Goal: Task Accomplishment & Management: Complete application form

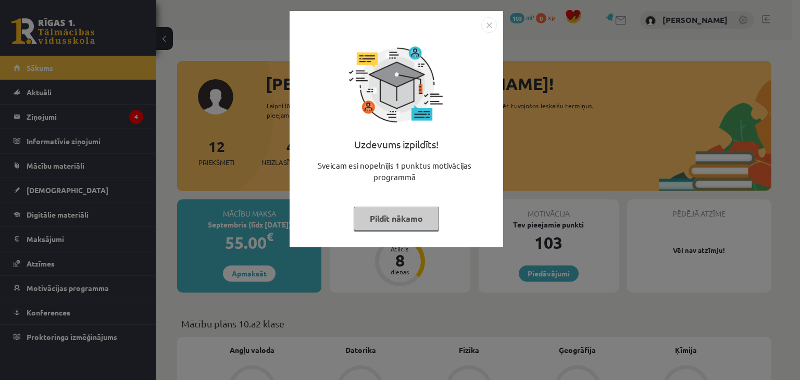
click at [490, 24] on img "Close" at bounding box center [489, 25] width 16 height 16
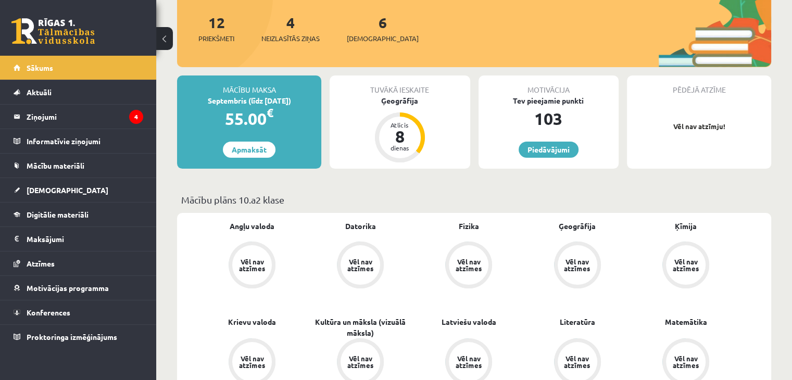
scroll to position [129, 0]
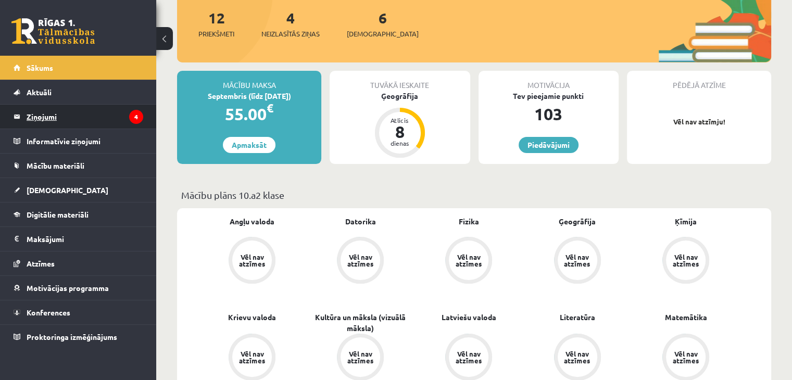
click at [104, 119] on legend "Ziņojumi 4" at bounding box center [85, 117] width 117 height 24
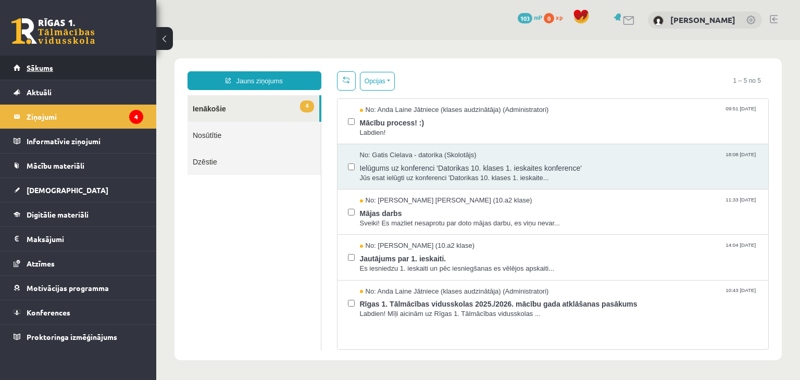
click at [69, 74] on link "Sākums" at bounding box center [79, 68] width 130 height 24
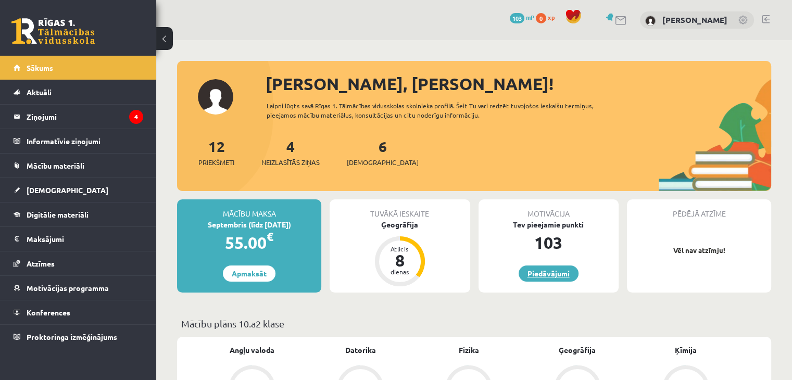
click at [541, 271] on link "Piedāvājumi" at bounding box center [549, 274] width 60 height 16
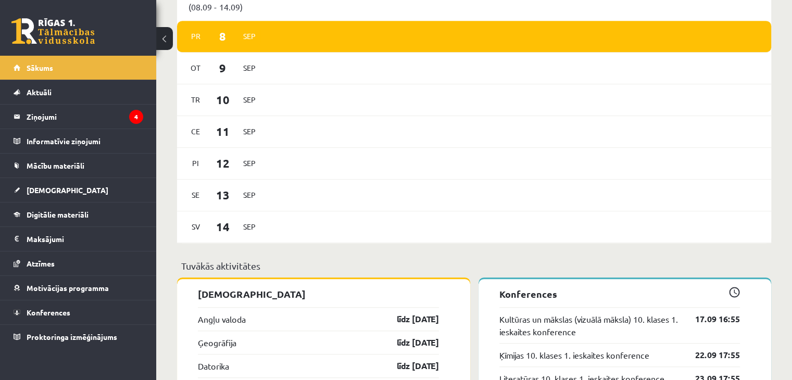
scroll to position [683, 0]
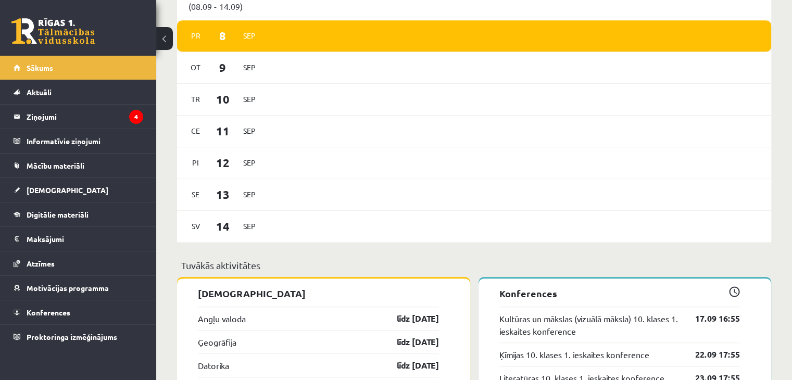
click at [230, 37] on span "8" at bounding box center [223, 35] width 32 height 17
click at [123, 117] on legend "Ziņojumi 4" at bounding box center [85, 117] width 117 height 24
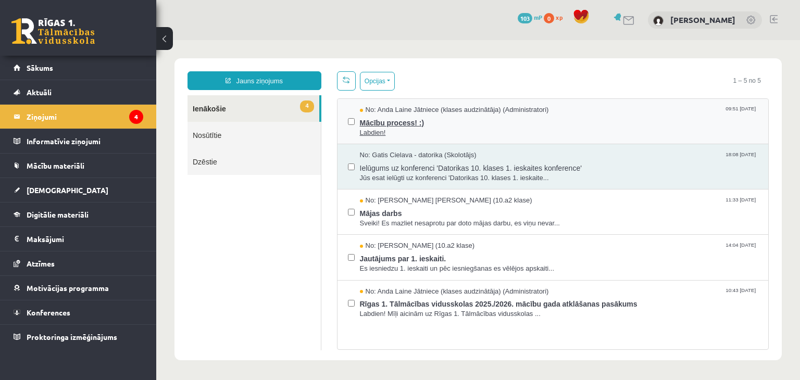
click at [390, 117] on span "Mācību process! :)" at bounding box center [559, 121] width 398 height 13
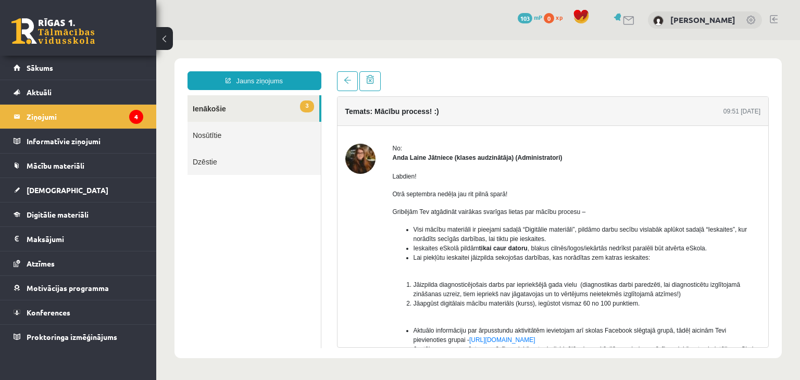
click at [372, 165] on img at bounding box center [360, 159] width 30 height 30
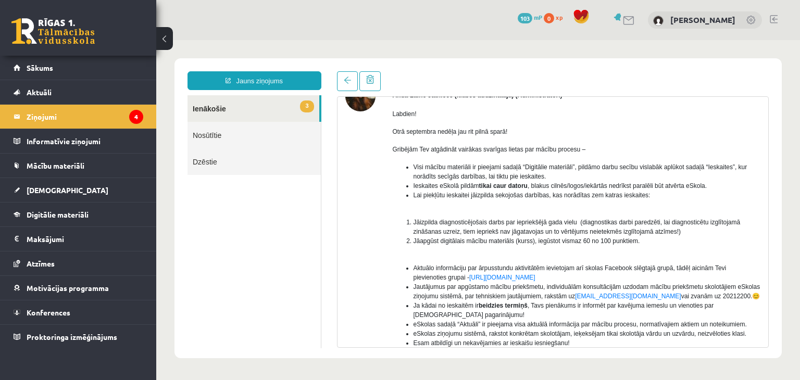
scroll to position [169, 0]
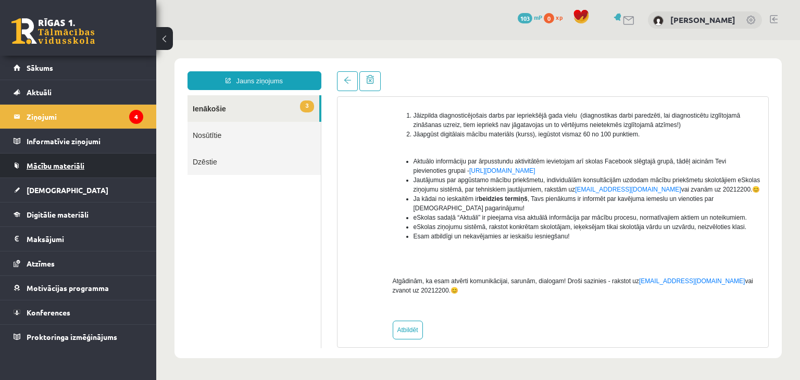
click at [55, 170] on link "Mācību materiāli" at bounding box center [79, 166] width 130 height 24
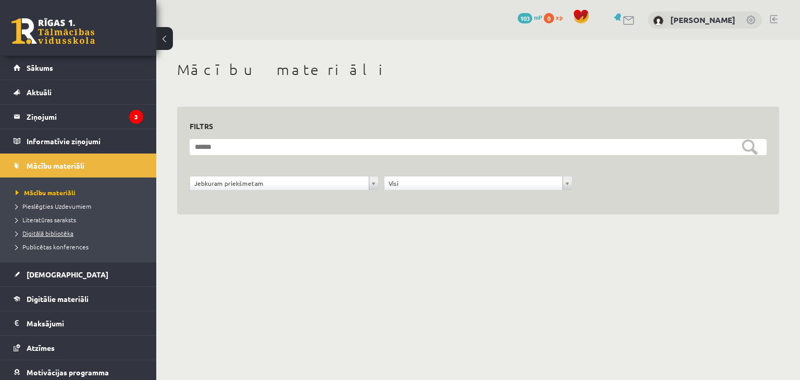
click at [41, 234] on span "Digitālā bibliotēka" at bounding box center [45, 233] width 58 height 8
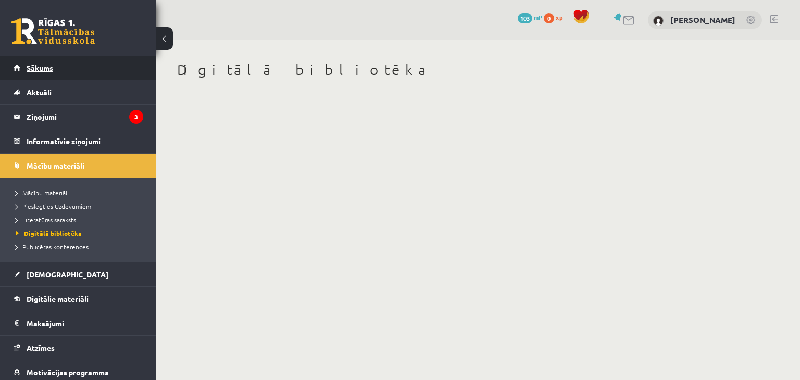
click at [43, 62] on link "Sākums" at bounding box center [79, 68] width 130 height 24
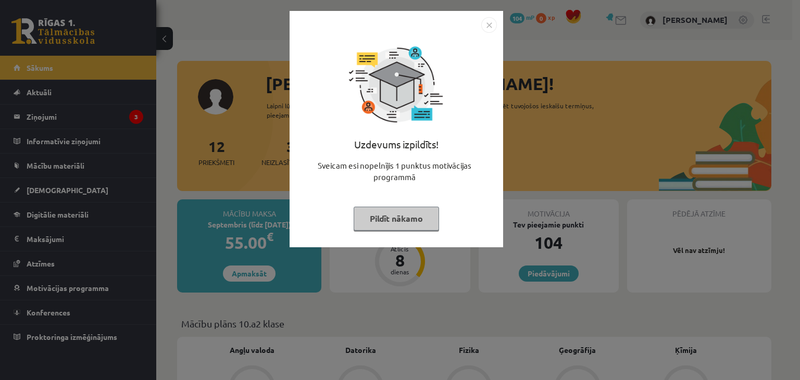
click at [392, 211] on button "Pildīt nākamo" at bounding box center [396, 219] width 85 height 24
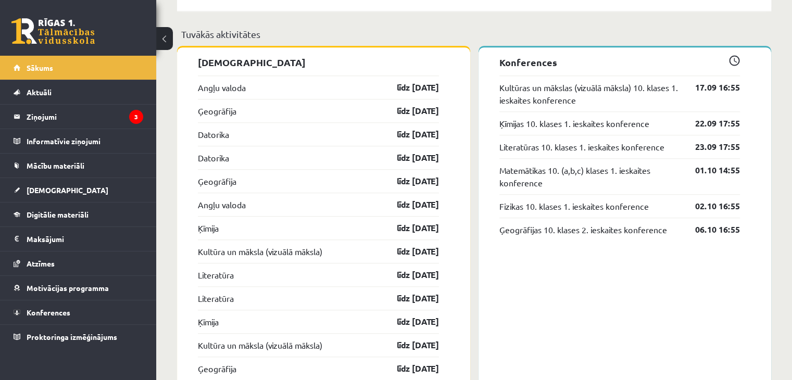
scroll to position [914, 0]
click at [228, 207] on link "Angļu valoda" at bounding box center [222, 204] width 48 height 12
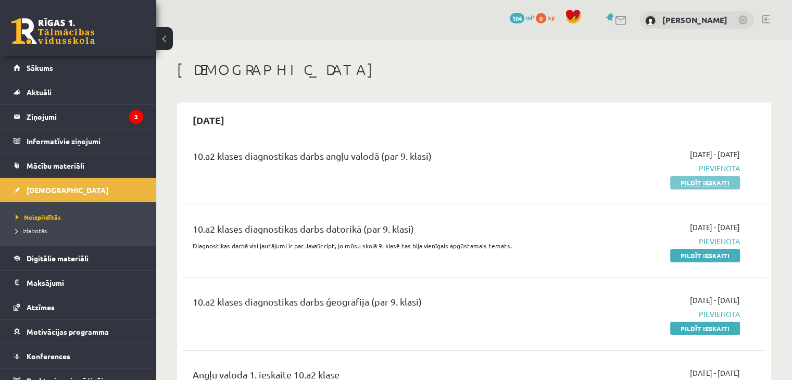
click at [691, 181] on link "Pildīt ieskaiti" at bounding box center [705, 183] width 70 height 14
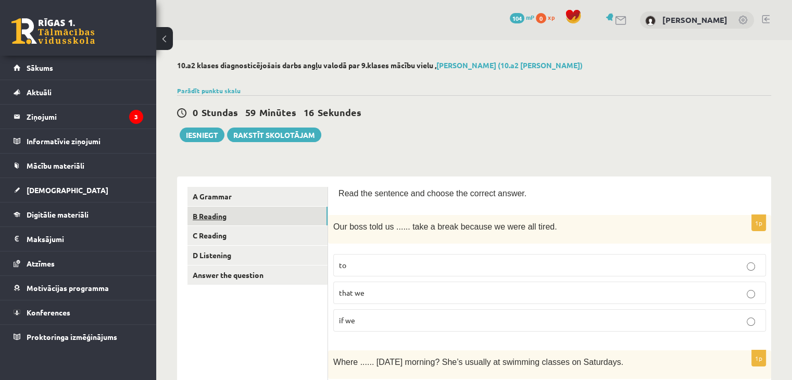
click at [297, 213] on link "B Reading" at bounding box center [257, 216] width 140 height 19
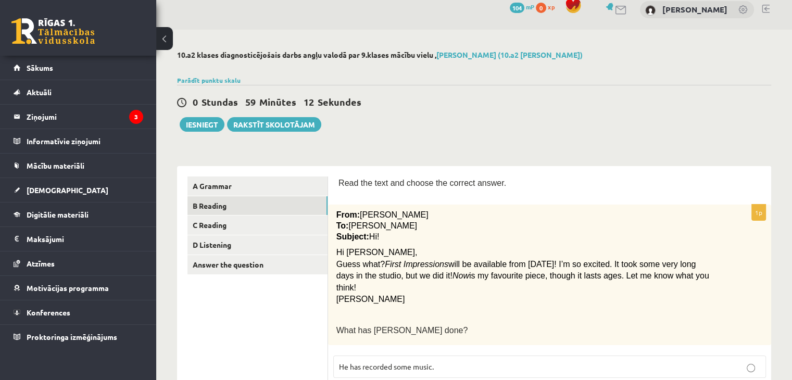
scroll to position [10, 0]
click at [254, 183] on link "A Grammar" at bounding box center [257, 186] width 140 height 19
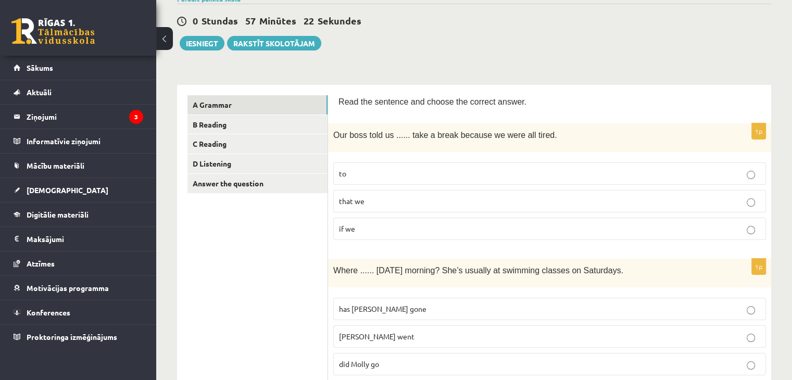
scroll to position [92, 0]
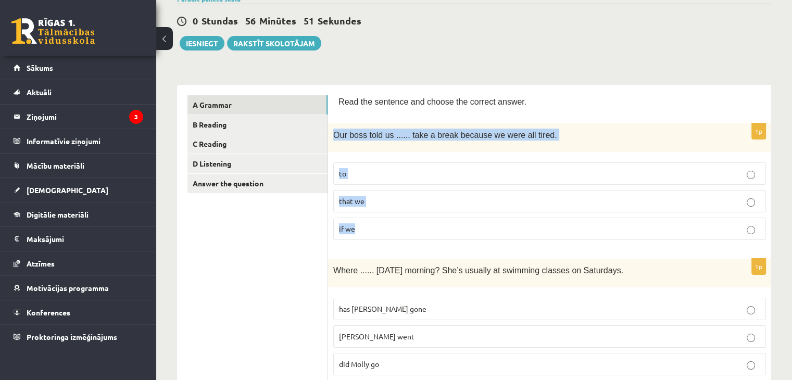
drag, startPoint x: 331, startPoint y: 130, endPoint x: 393, endPoint y: 221, distance: 110.2
click at [393, 221] on div "1p Our boss told us ...... take a break because we were all tired. to that we i…" at bounding box center [549, 185] width 443 height 125
copy div "Our boss told us ...... take a break because we were all tired. to that we if we"
click at [508, 165] on label "to" at bounding box center [549, 173] width 433 height 22
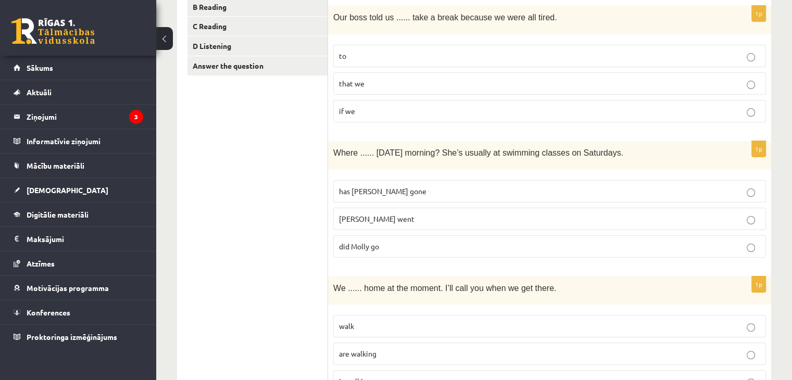
scroll to position [211, 0]
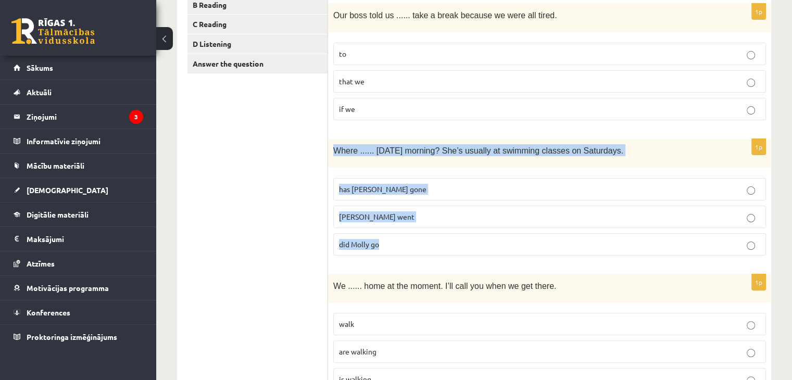
drag, startPoint x: 333, startPoint y: 149, endPoint x: 405, endPoint y: 245, distance: 119.5
click at [405, 245] on div "1p Where ...... yesterday morning? She’s usually at swimming classes on Saturda…" at bounding box center [549, 201] width 443 height 125
copy div "Where ...... yesterday morning? She’s usually at swimming classes on Saturdays.…"
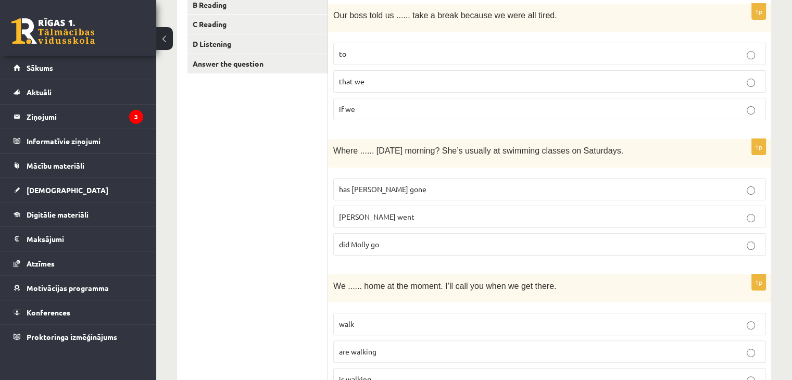
click at [403, 246] on p "did Molly go" at bounding box center [549, 244] width 421 height 11
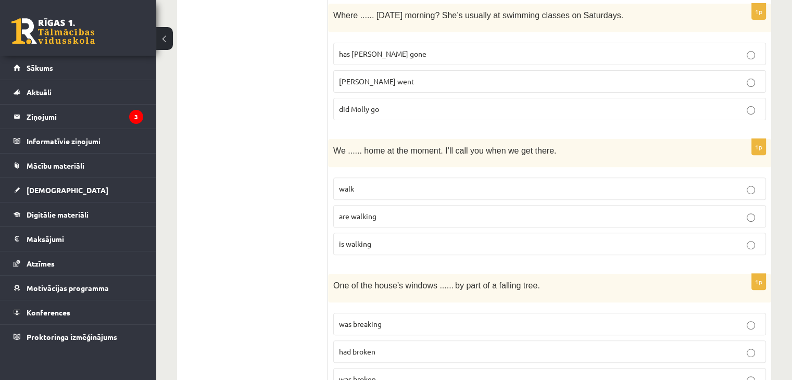
scroll to position [349, 0]
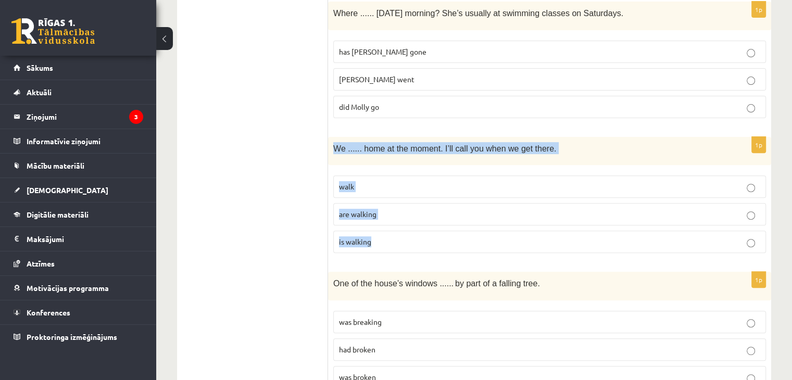
drag, startPoint x: 335, startPoint y: 143, endPoint x: 415, endPoint y: 257, distance: 139.1
click at [415, 257] on div "1p We ...... home at the moment. I’ll call you when we get there. walk are walk…" at bounding box center [549, 199] width 443 height 125
copy div "We ...... home at the moment. I’ll call you when we get there. walk are walking…"
click at [459, 209] on p "are walking" at bounding box center [549, 214] width 421 height 11
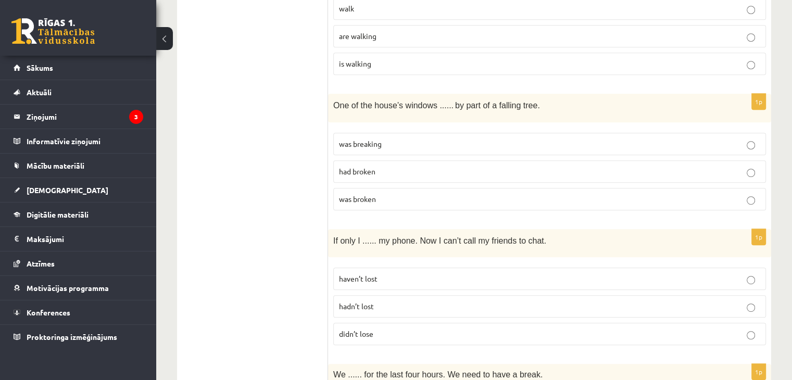
scroll to position [527, 0]
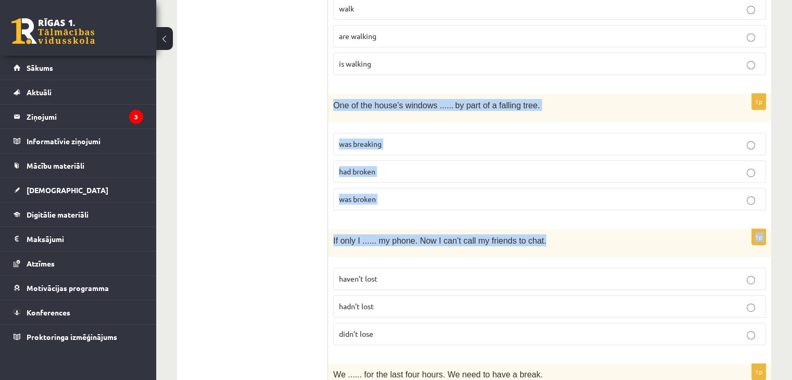
drag, startPoint x: 329, startPoint y: 101, endPoint x: 549, endPoint y: 228, distance: 254.7
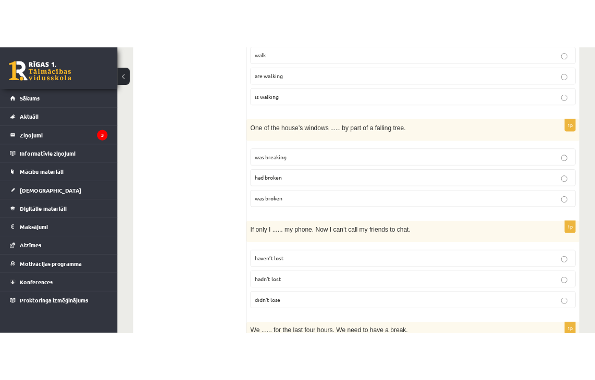
scroll to position [523, 0]
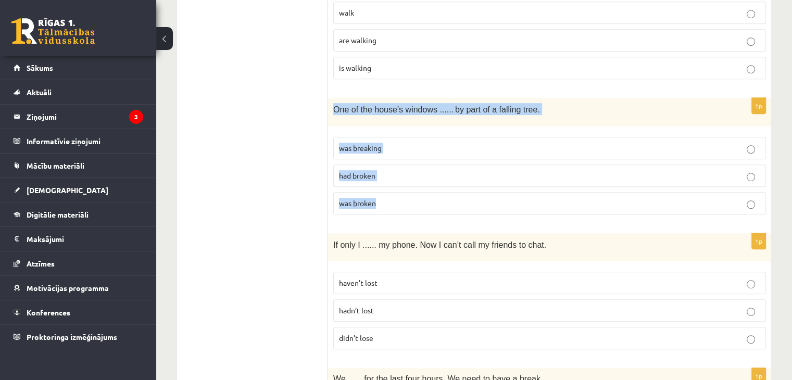
drag, startPoint x: 331, startPoint y: 99, endPoint x: 392, endPoint y: 204, distance: 121.3
click at [392, 204] on div "1p One of the house’s windows ...... by part of a falling tree. was breaking ha…" at bounding box center [549, 160] width 443 height 125
copy div "One of the house’s windows ...... by part of a falling tree. was breaking had b…"
click at [425, 198] on p "was broken" at bounding box center [549, 203] width 421 height 11
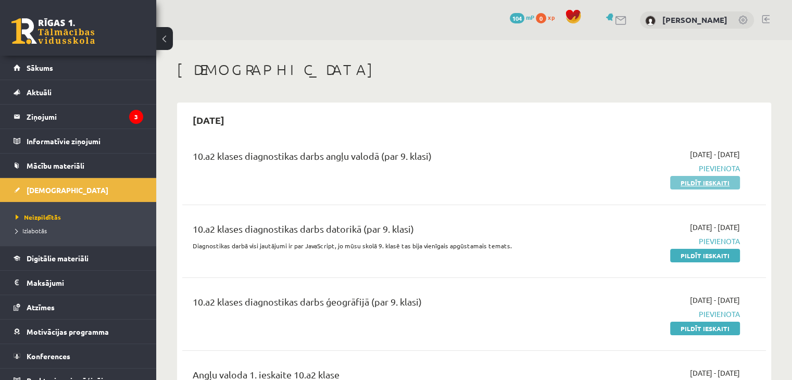
click at [721, 183] on link "Pildīt ieskaiti" at bounding box center [705, 183] width 70 height 14
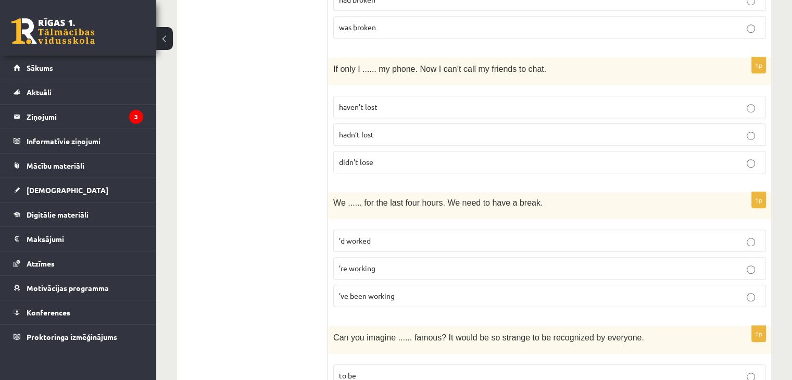
scroll to position [698, 0]
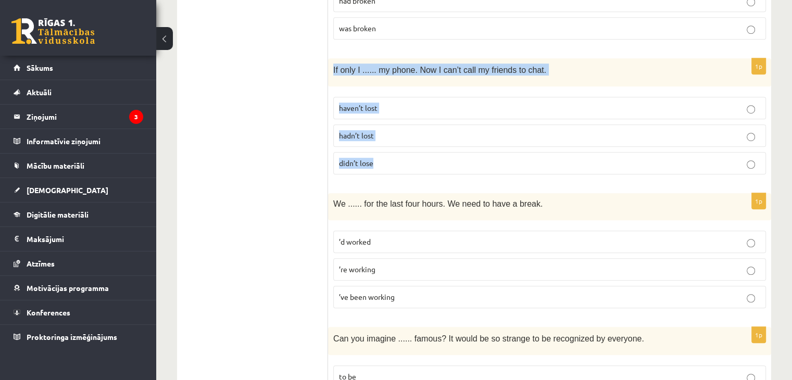
drag, startPoint x: 331, startPoint y: 60, endPoint x: 407, endPoint y: 164, distance: 128.1
click at [407, 164] on div "1p If only I ...... my phone. Now I can’t call my friends to chat. haven’t lost…" at bounding box center [549, 120] width 443 height 125
copy div "If only I ...... my phone. Now I can’t call my friends to chat. haven’t lost ha…"
click at [469, 135] on p "hadn’t lost" at bounding box center [549, 135] width 421 height 11
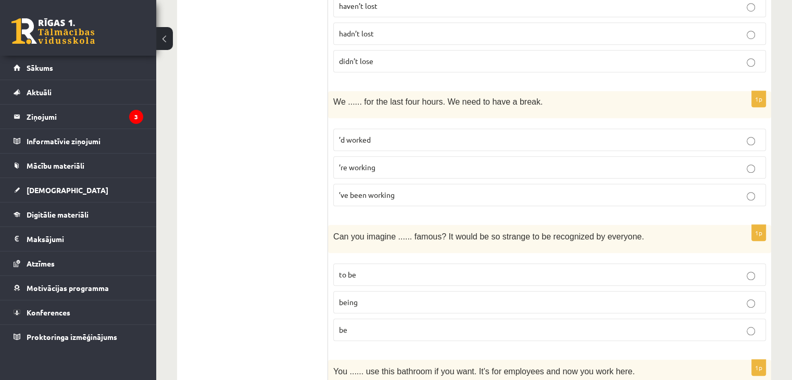
scroll to position [801, 0]
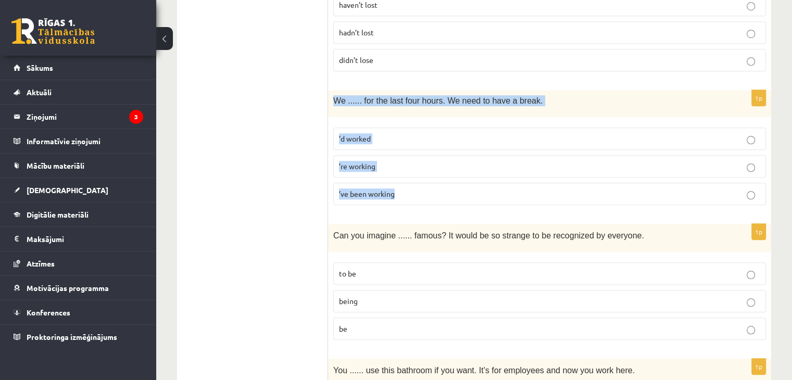
drag, startPoint x: 332, startPoint y: 91, endPoint x: 402, endPoint y: 186, distance: 118.0
click at [402, 186] on div "1p We ...... for the last four hours. We need to have a break. ’d worked ’re wo…" at bounding box center [549, 151] width 443 height 123
copy div "We ...... for the last four hours. We need to have a break. ’d worked ’re worki…"
click at [520, 183] on label "’ve been working" at bounding box center [549, 194] width 433 height 22
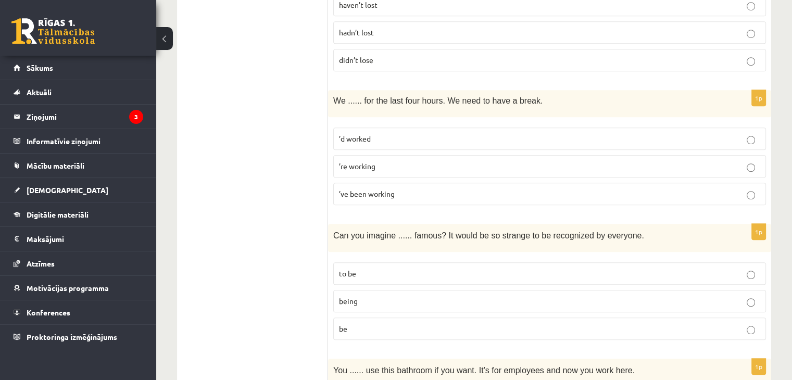
scroll to position [918, 0]
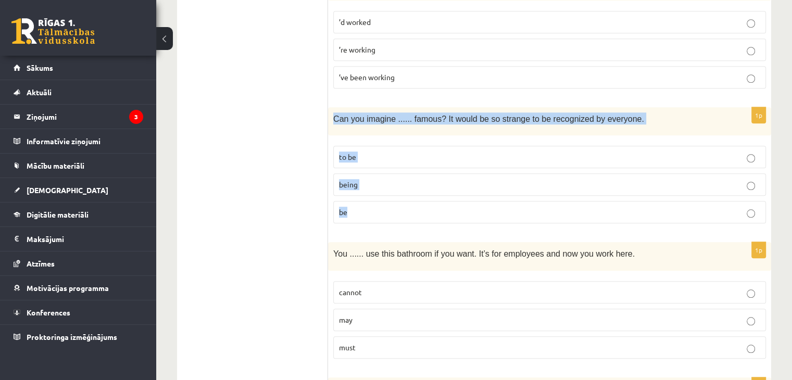
drag, startPoint x: 330, startPoint y: 112, endPoint x: 384, endPoint y: 203, distance: 104.8
click at [384, 203] on div "1p Can you imagine ...... famous? It would be so strange to be recognized by ev…" at bounding box center [549, 169] width 443 height 125
copy div "Can you imagine ...... famous? It would be so strange to be recognized by every…"
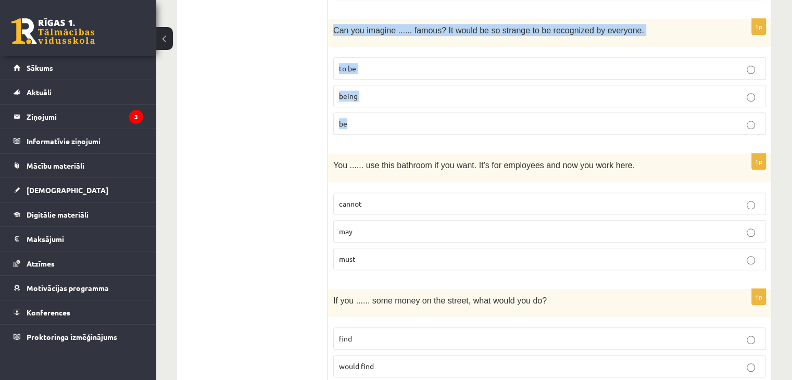
scroll to position [1041, 0]
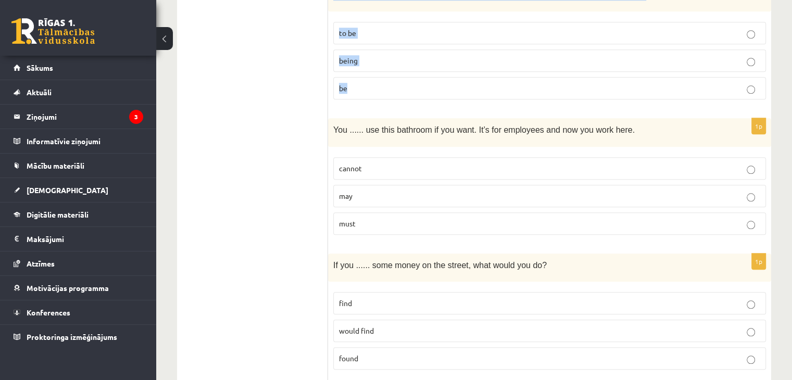
click at [386, 56] on p "being" at bounding box center [549, 60] width 421 height 11
drag, startPoint x: 325, startPoint y: 115, endPoint x: 434, endPoint y: 201, distance: 138.3
drag, startPoint x: 326, startPoint y: 115, endPoint x: 379, endPoint y: 220, distance: 117.6
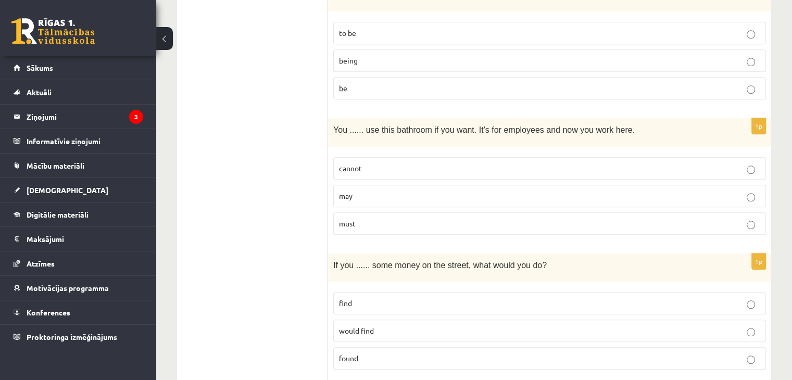
copy div "Lore ips dolorsit ame consec adi elitsed doeius. 3t Inc utla etdo ma ...... ali…"
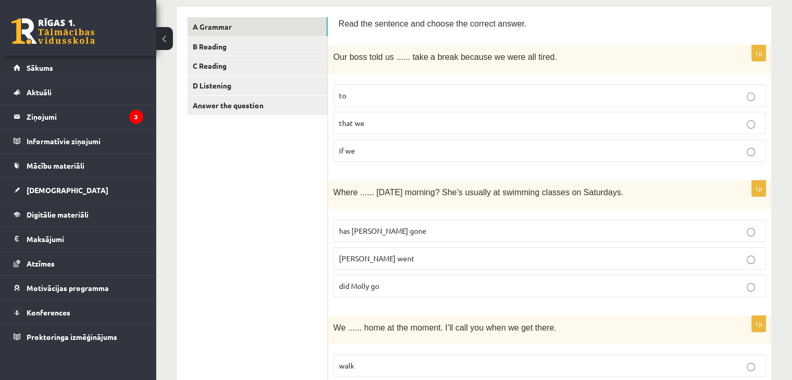
scroll to position [0, 0]
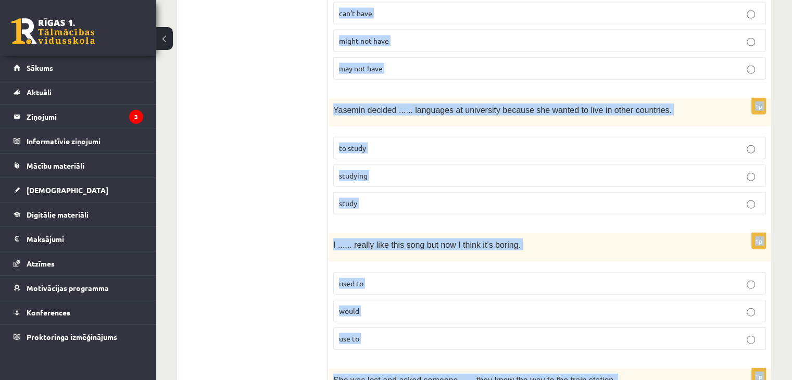
scroll to position [2541, 0]
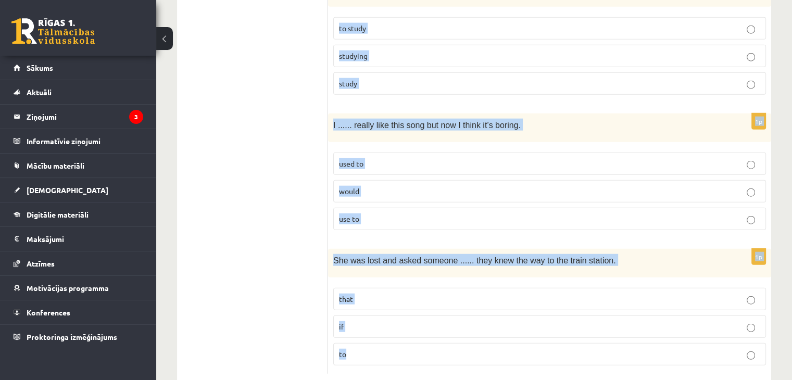
drag, startPoint x: 331, startPoint y: 221, endPoint x: 459, endPoint y: 321, distance: 162.2
copy form "Lor ipsu dolo si ...... amet c adipi elitsed do eius tem incid. ut labo et do m…"
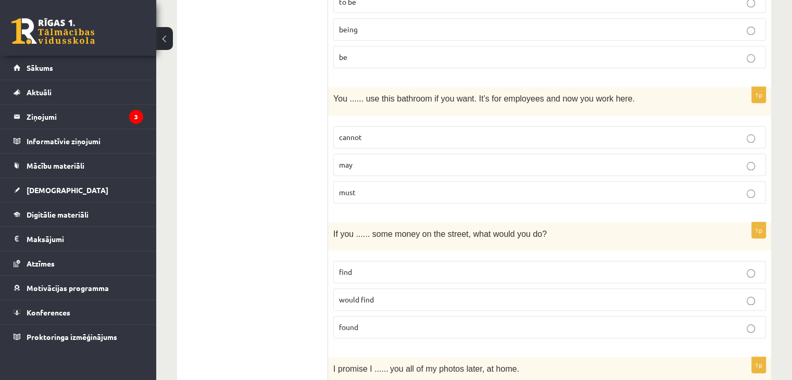
scroll to position [1094, 0]
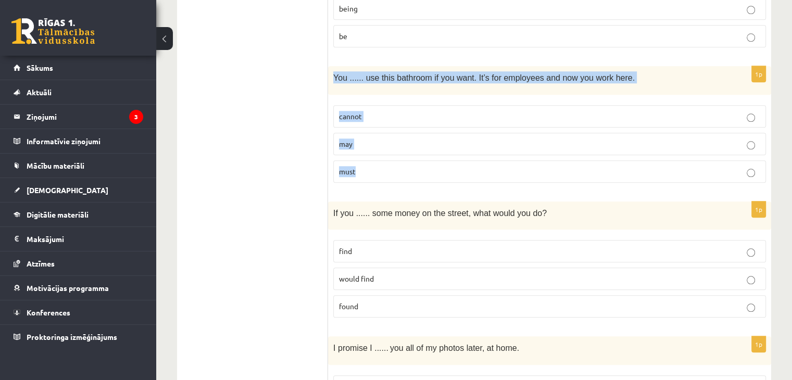
drag, startPoint x: 331, startPoint y: 63, endPoint x: 369, endPoint y: 161, distance: 104.8
click at [369, 161] on div "1p You ...... use this bathroom if you want. It’s for employees and now you wor…" at bounding box center [549, 128] width 443 height 125
copy div "You ...... use this bathroom if you want. It’s for employees and now you work h…"
click at [435, 133] on label "may" at bounding box center [549, 144] width 433 height 22
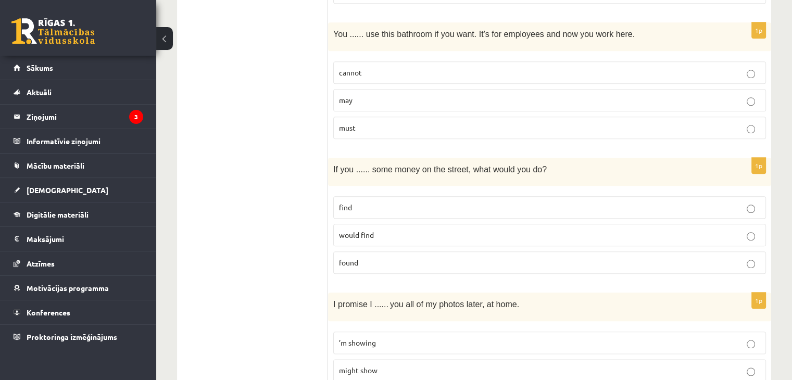
scroll to position [1137, 0]
drag, startPoint x: 335, startPoint y: 155, endPoint x: 239, endPoint y: 138, distance: 97.3
drag, startPoint x: 325, startPoint y: 160, endPoint x: 369, endPoint y: 253, distance: 102.7
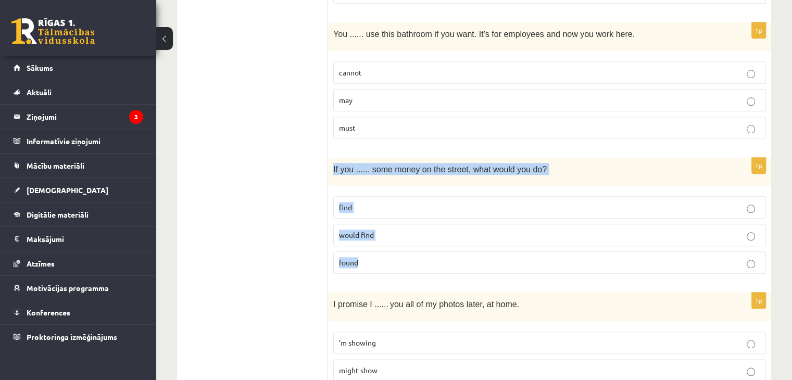
drag, startPoint x: 332, startPoint y: 160, endPoint x: 368, endPoint y: 250, distance: 97.7
click at [368, 250] on div "1p If you ...... some money on the street, what would you do? find would find f…" at bounding box center [549, 220] width 443 height 125
copy div "If you ...... some money on the street, what would you do? find would find found"
click at [441, 269] on fieldset "find would find found" at bounding box center [549, 234] width 433 height 86
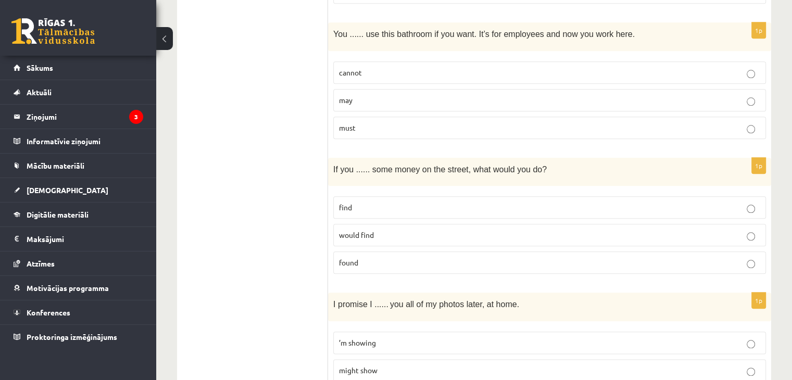
click at [441, 269] on fieldset "find would find found" at bounding box center [549, 234] width 433 height 86
click at [448, 259] on p "found" at bounding box center [549, 262] width 421 height 11
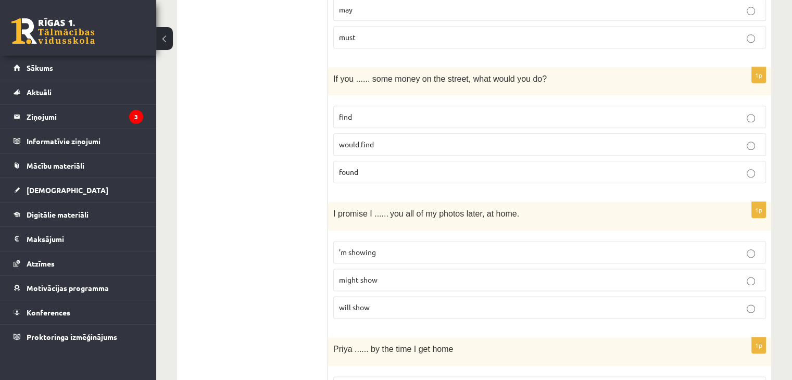
scroll to position [1230, 0]
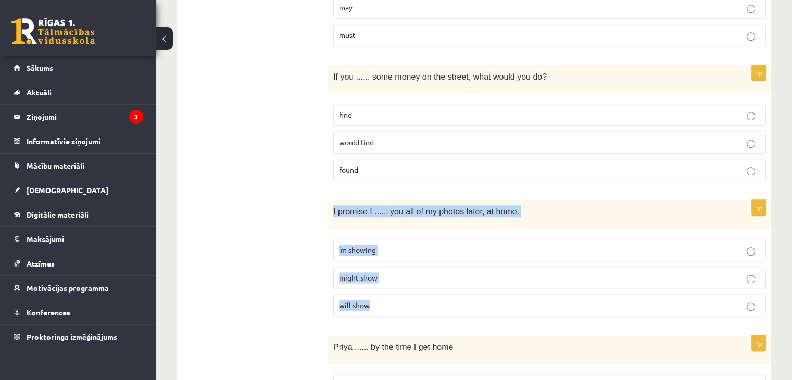
drag, startPoint x: 332, startPoint y: 200, endPoint x: 399, endPoint y: 311, distance: 129.5
click at [399, 311] on div "1p I promise I ...... you all of my photos later, at home. ’m showing might sho…" at bounding box center [549, 262] width 443 height 125
copy div "I promise I ...... you all of my photos later, at home. ’m showing might show w…"
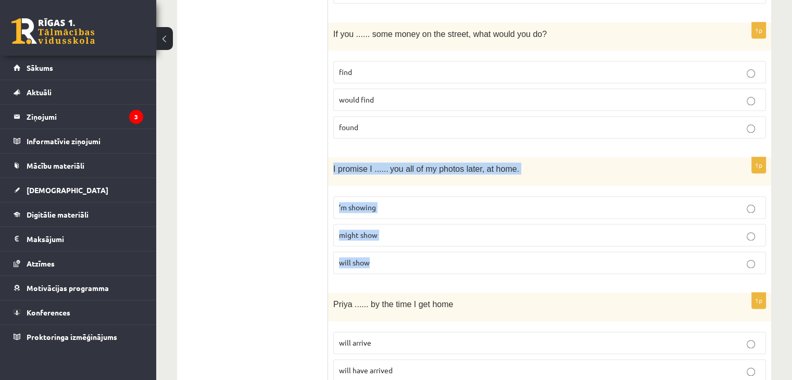
click at [510, 257] on p "will show" at bounding box center [549, 262] width 421 height 11
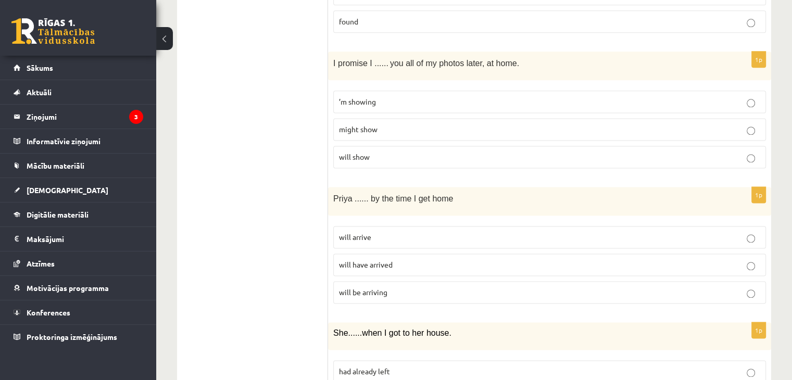
scroll to position [1380, 0]
drag, startPoint x: 325, startPoint y: 178, endPoint x: 315, endPoint y: 203, distance: 26.6
click at [343, 221] on div "**********" at bounding box center [474, 171] width 594 height 2749
click at [309, 199] on ul "A Grammar B Reading C Reading D Listening Answer the question" at bounding box center [257, 171] width 141 height 2728
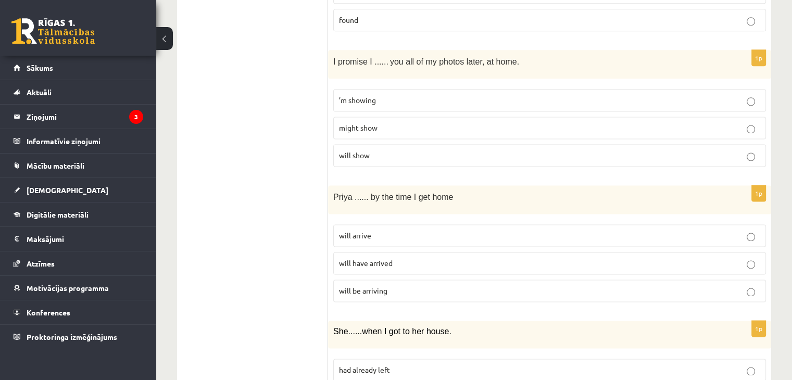
click at [309, 199] on ul "A Grammar B Reading C Reading D Listening Answer the question" at bounding box center [257, 171] width 141 height 2728
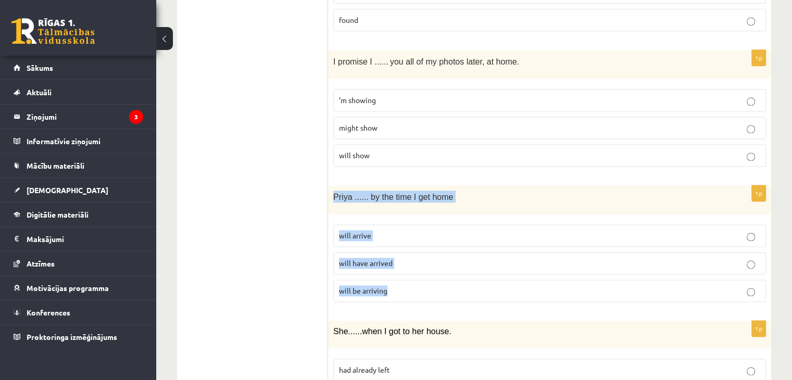
drag, startPoint x: 329, startPoint y: 188, endPoint x: 402, endPoint y: 290, distance: 125.4
click at [402, 290] on div "1p Priya ...... by the time I get home will arrive will have arrived will be ar…" at bounding box center [549, 247] width 443 height 125
copy div "Priya ...... by the time I get home will arrive will have arrived will be arriv…"
click at [390, 252] on label "will have arrived" at bounding box center [549, 263] width 433 height 22
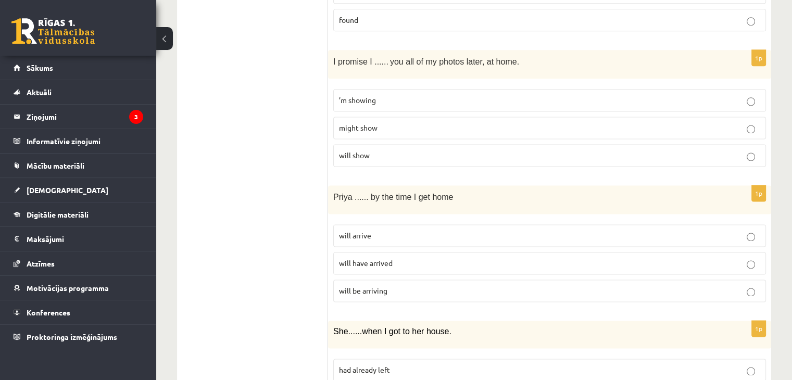
click at [390, 252] on label "will have arrived" at bounding box center [549, 263] width 433 height 22
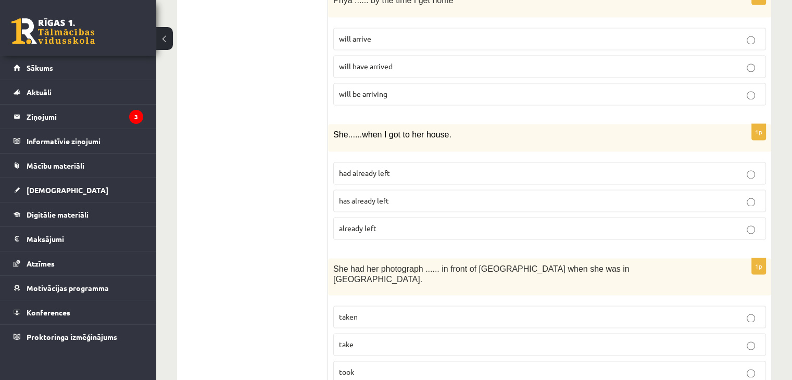
scroll to position [1573, 0]
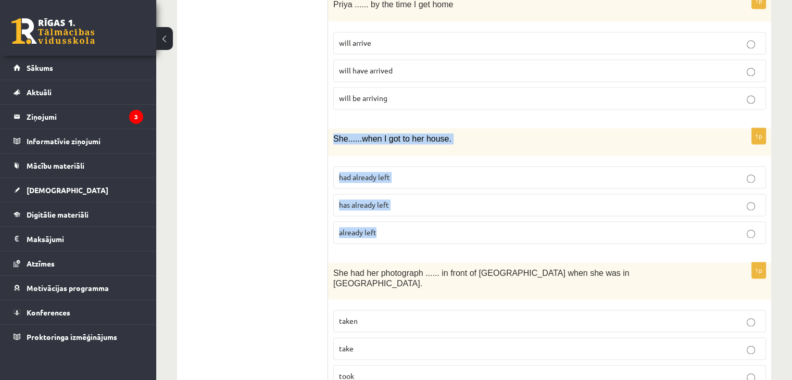
drag, startPoint x: 331, startPoint y: 128, endPoint x: 387, endPoint y: 217, distance: 106.0
click at [387, 217] on div "1p She ...... when I got to her house. had already left has already left alread…" at bounding box center [549, 190] width 443 height 124
copy div "She ...... when I got to her house. had already left has already left already l…"
click at [404, 194] on label "has already left" at bounding box center [549, 205] width 433 height 22
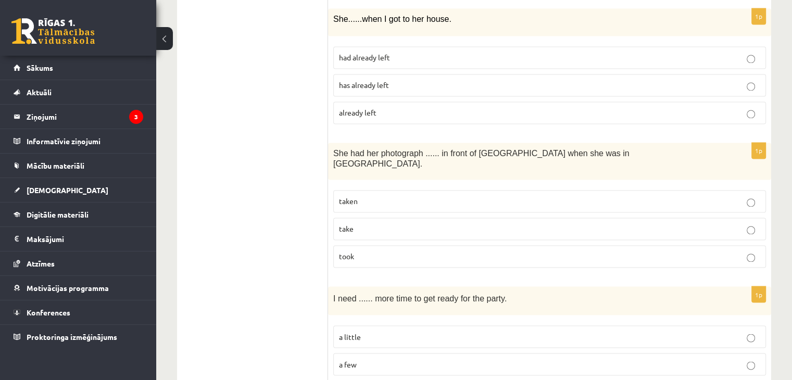
scroll to position [1694, 0]
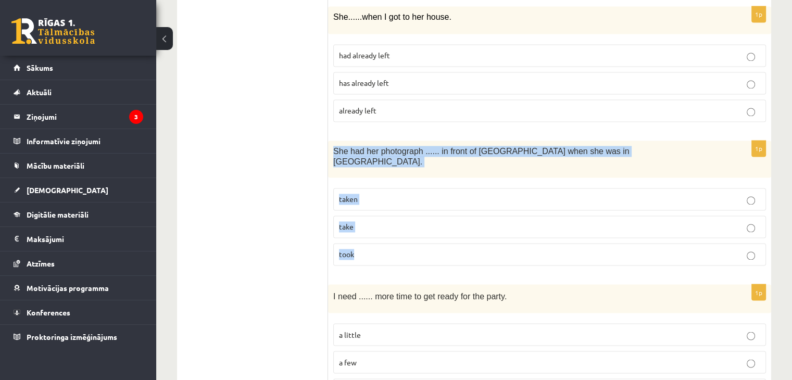
drag, startPoint x: 331, startPoint y: 135, endPoint x: 374, endPoint y: 243, distance: 116.1
click at [374, 243] on div "1p She had her photograph ...... in front of [GEOGRAPHIC_DATA] when she was in …" at bounding box center [549, 208] width 443 height 134
click at [427, 188] on label "taken" at bounding box center [549, 199] width 433 height 22
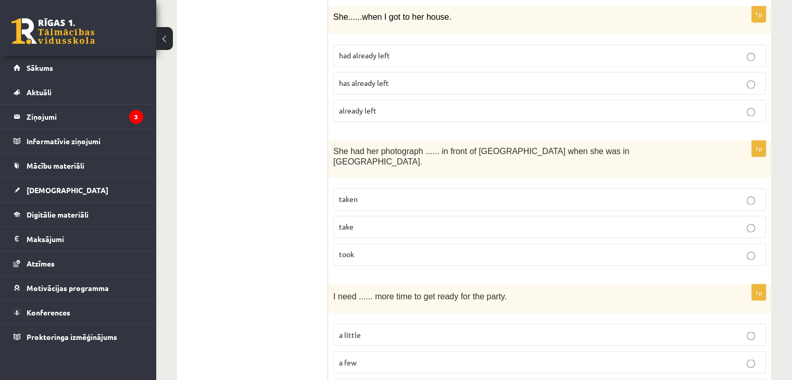
click at [413, 221] on p "take" at bounding box center [549, 226] width 421 height 11
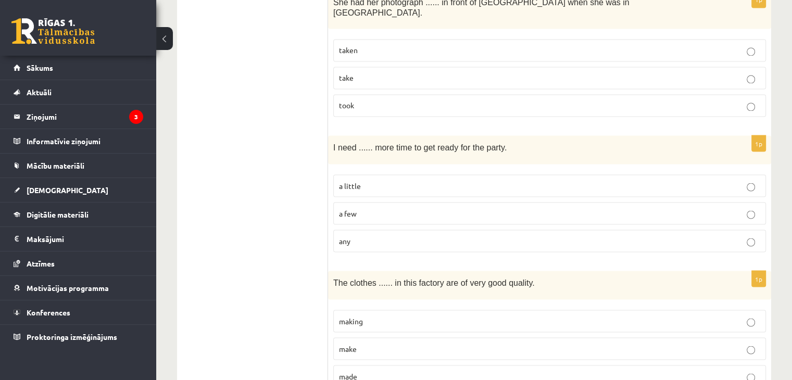
scroll to position [1845, 0]
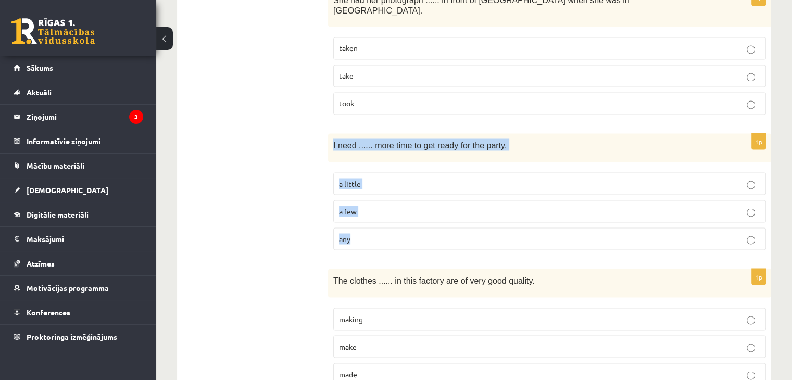
drag, startPoint x: 330, startPoint y: 121, endPoint x: 377, endPoint y: 225, distance: 114.7
click at [377, 225] on div "1p I need ...... more time to get ready for the party. a little a few any" at bounding box center [549, 195] width 443 height 125
click at [442, 178] on p "a little" at bounding box center [549, 183] width 421 height 11
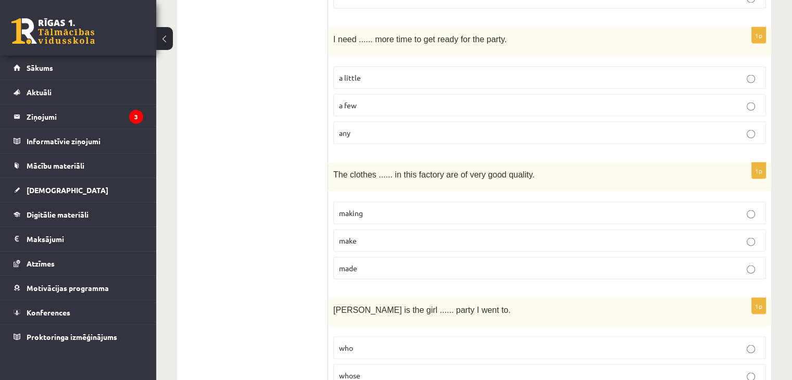
scroll to position [1983, 0]
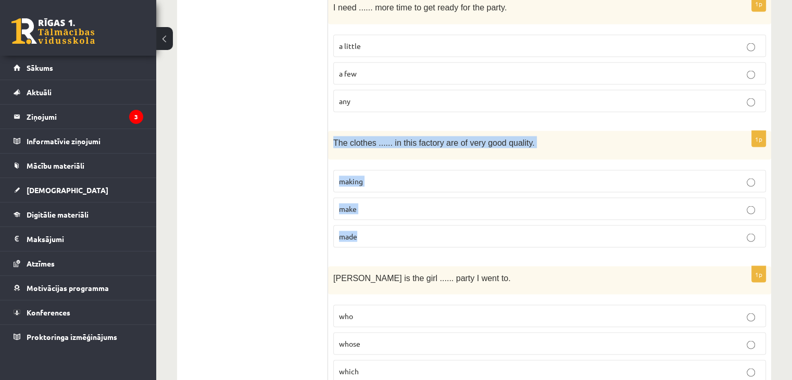
drag, startPoint x: 331, startPoint y: 117, endPoint x: 374, endPoint y: 230, distance: 121.0
click at [374, 230] on div "1p The clothes ...... in this factory are of very good quality. making make made" at bounding box center [549, 193] width 443 height 125
click at [392, 231] on p "made" at bounding box center [549, 236] width 421 height 11
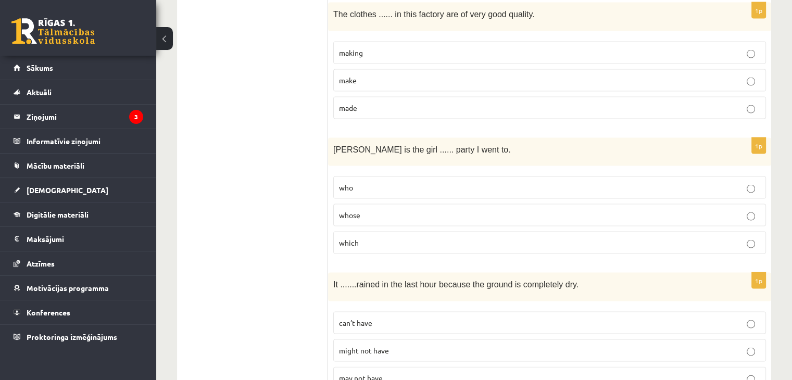
scroll to position [2116, 0]
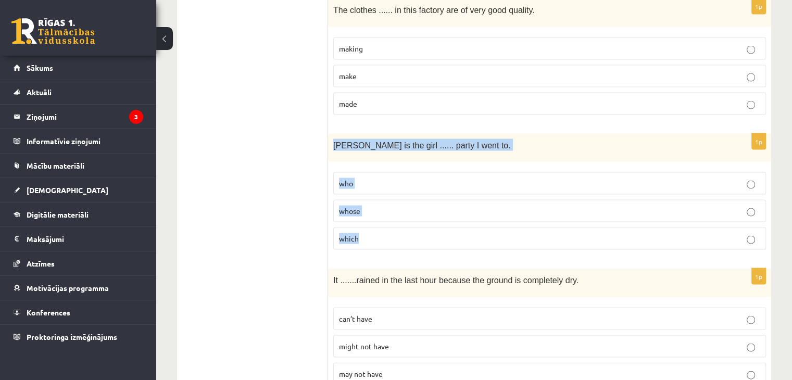
drag, startPoint x: 332, startPoint y: 117, endPoint x: 365, endPoint y: 223, distance: 111.5
click at [365, 223] on div "1p [PERSON_NAME] is the girl ...... party I went to. who whose which" at bounding box center [549, 196] width 443 height 125
click at [416, 200] on label "whose" at bounding box center [549, 211] width 433 height 22
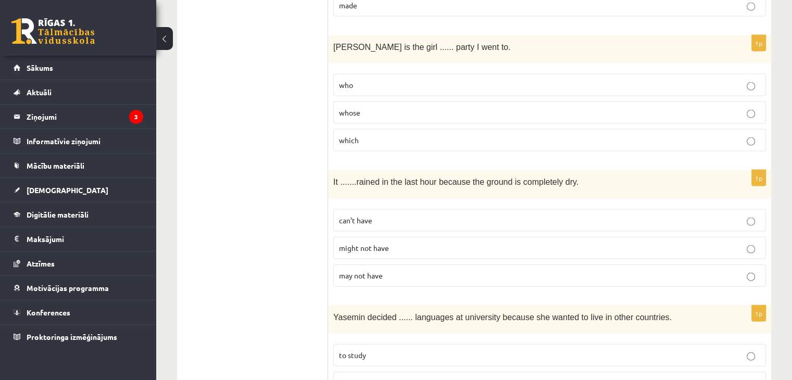
scroll to position [2214, 0]
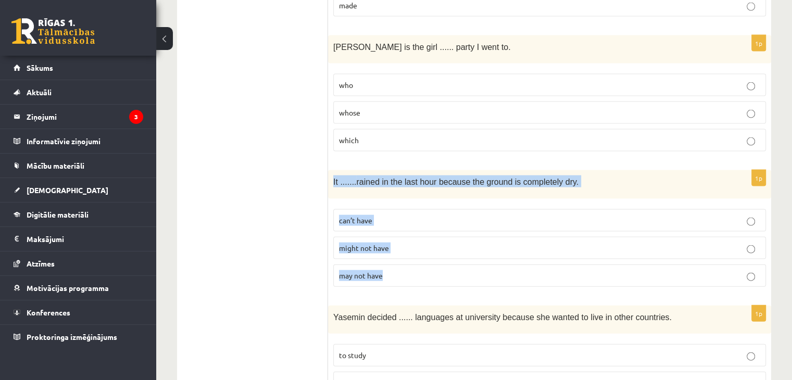
drag, startPoint x: 328, startPoint y: 157, endPoint x: 404, endPoint y: 252, distance: 121.9
click at [404, 252] on div "1p It ....... rained in the last hour because the ground is completely dry. can…" at bounding box center [549, 232] width 443 height 125
click at [462, 215] on p "can’t have" at bounding box center [549, 220] width 421 height 11
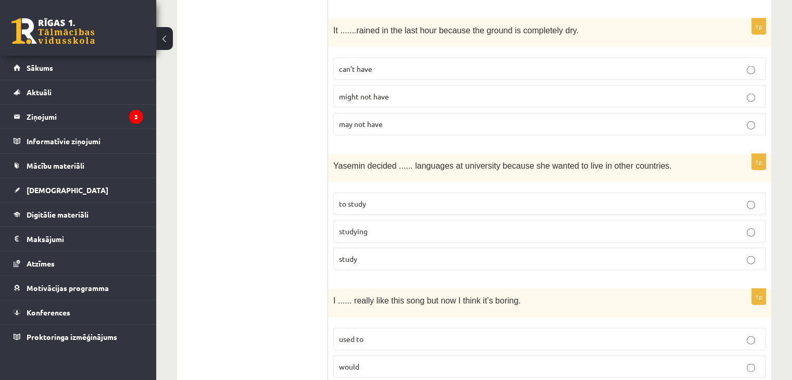
scroll to position [2370, 0]
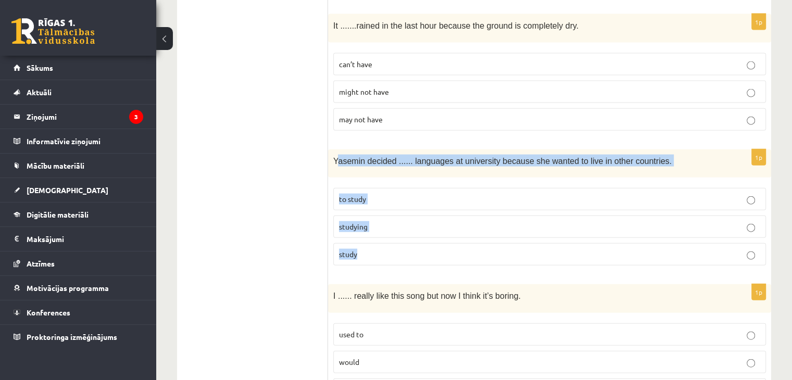
drag, startPoint x: 336, startPoint y: 133, endPoint x: 293, endPoint y: 213, distance: 90.4
click at [342, 226] on div "1p [PERSON_NAME] decided ...... languages at [GEOGRAPHIC_DATA] because she want…" at bounding box center [549, 211] width 443 height 125
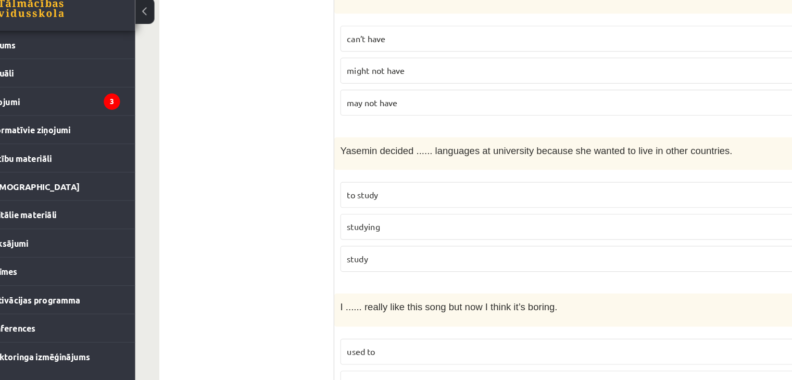
scroll to position [2372, 0]
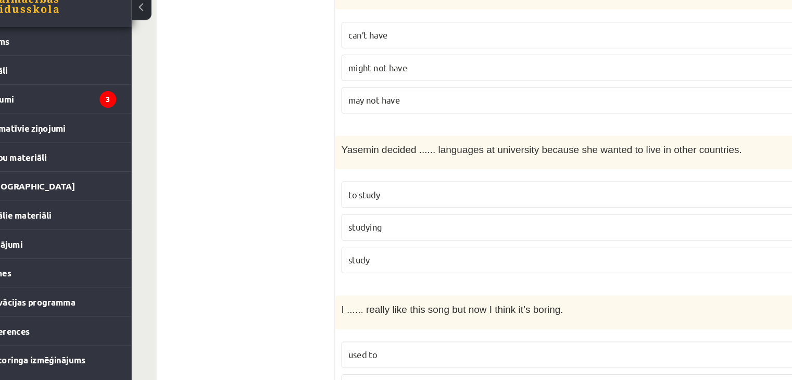
drag, startPoint x: 302, startPoint y: 199, endPoint x: 284, endPoint y: 203, distance: 17.6
drag, startPoint x: 284, startPoint y: 203, endPoint x: 279, endPoint y: 205, distance: 5.9
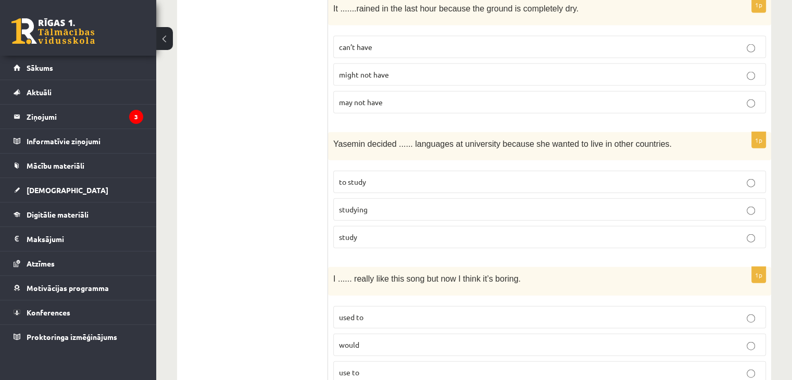
scroll to position [2387, 0]
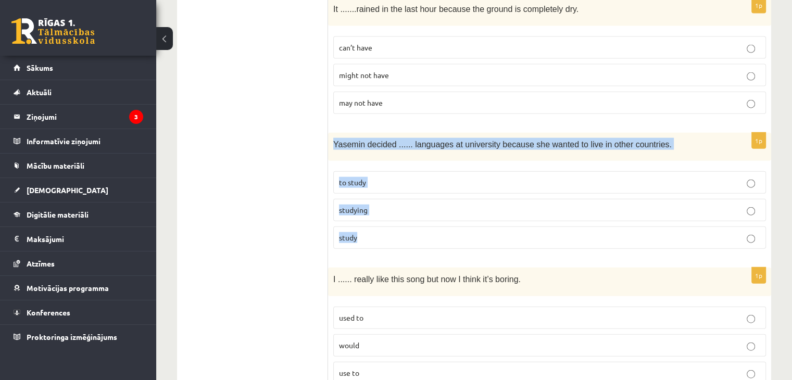
drag, startPoint x: 332, startPoint y: 118, endPoint x: 387, endPoint y: 203, distance: 101.2
click at [387, 203] on div "1p [PERSON_NAME] decided ...... languages at [GEOGRAPHIC_DATA] because she want…" at bounding box center [549, 195] width 443 height 125
click at [512, 177] on p "to study" at bounding box center [549, 182] width 421 height 11
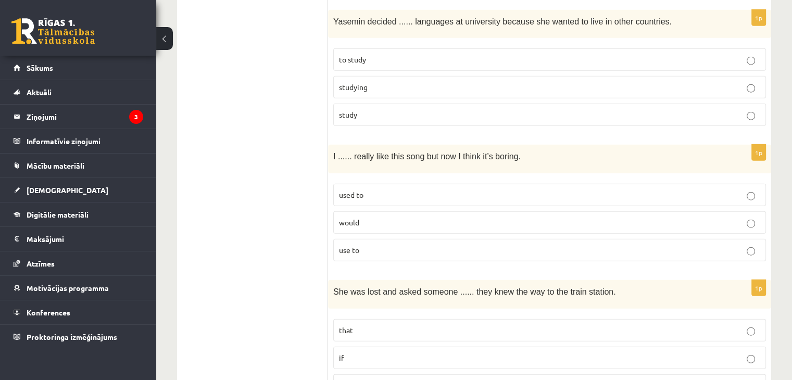
scroll to position [2510, 0]
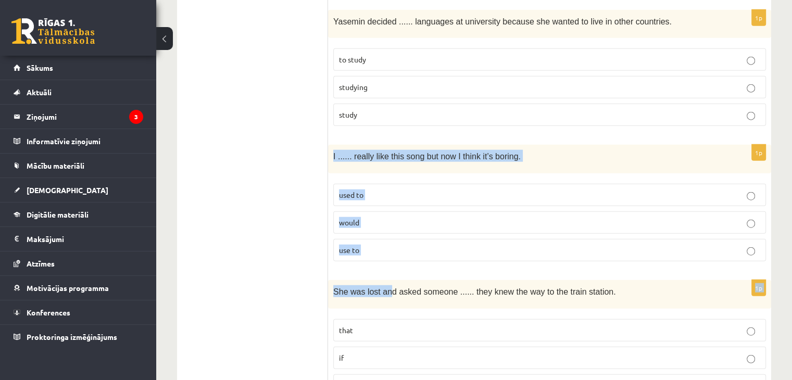
drag, startPoint x: 331, startPoint y: 124, endPoint x: 387, endPoint y: 273, distance: 159.0
click at [388, 240] on div "1p I ...... really like this song but now I think it’s boring. used to would us…" at bounding box center [549, 207] width 443 height 125
drag, startPoint x: 331, startPoint y: 130, endPoint x: 367, endPoint y: 219, distance: 95.8
click at [367, 219] on div "1p I ...... really like this song but now I think it’s boring. used to would us…" at bounding box center [549, 207] width 443 height 125
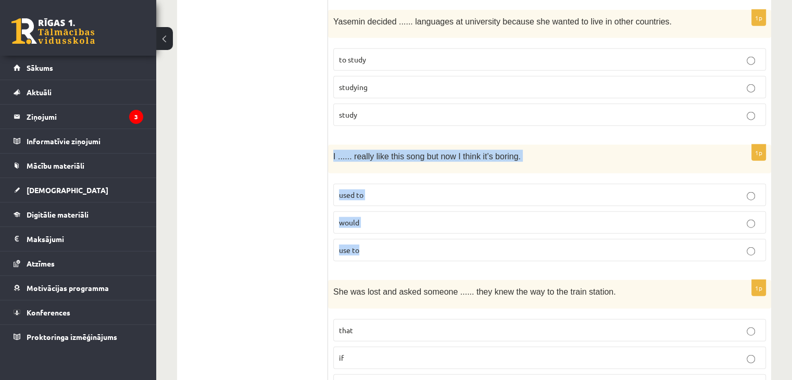
click at [417, 190] on p "used to" at bounding box center [549, 195] width 421 height 11
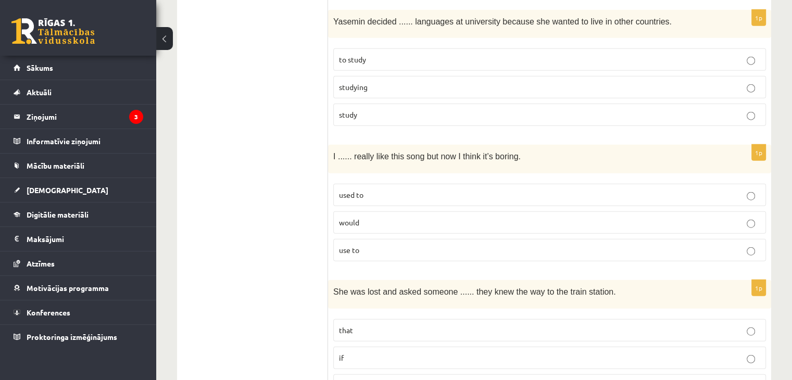
scroll to position [2541, 0]
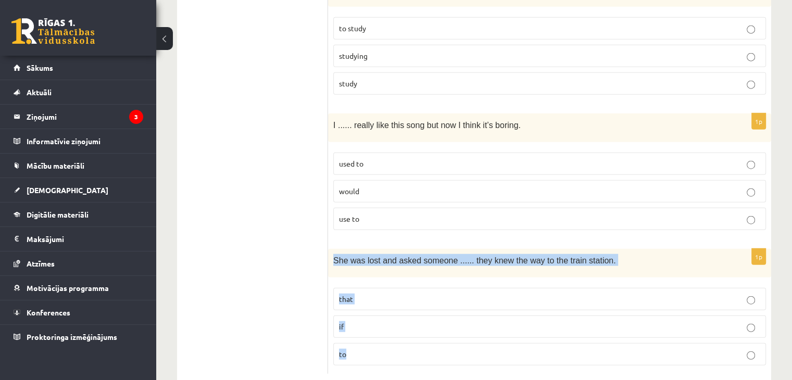
drag, startPoint x: 329, startPoint y: 231, endPoint x: 442, endPoint y: 340, distance: 156.9
click at [442, 340] on div "1p She was lost and asked someone ...... they knew the way to the train station…" at bounding box center [549, 311] width 443 height 125
click at [410, 321] on p "if" at bounding box center [549, 326] width 421 height 11
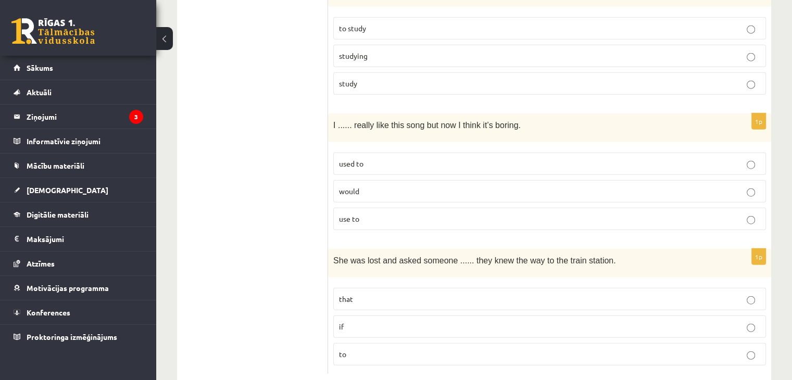
click at [410, 321] on p "if" at bounding box center [549, 326] width 421 height 11
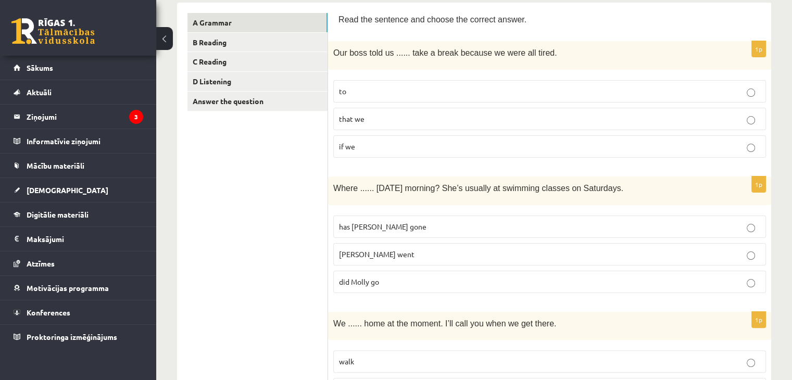
scroll to position [0, 0]
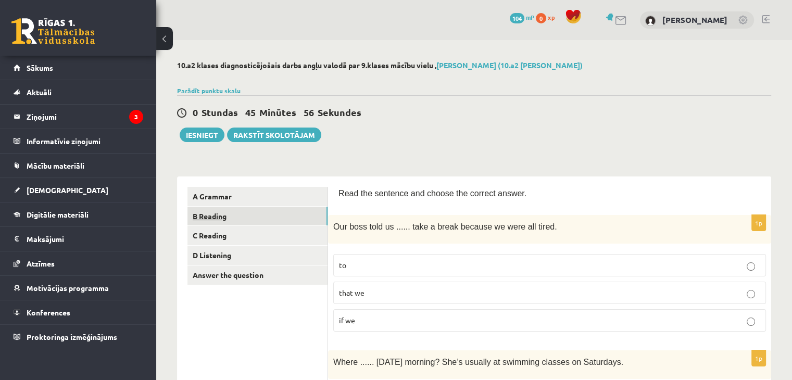
click at [220, 215] on link "B Reading" at bounding box center [257, 216] width 140 height 19
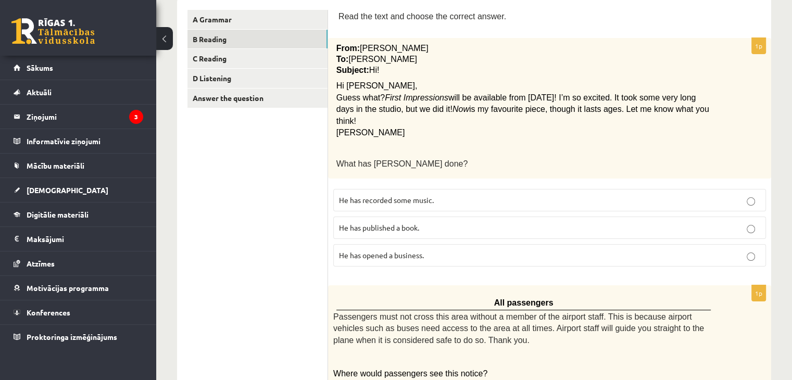
scroll to position [171, 0]
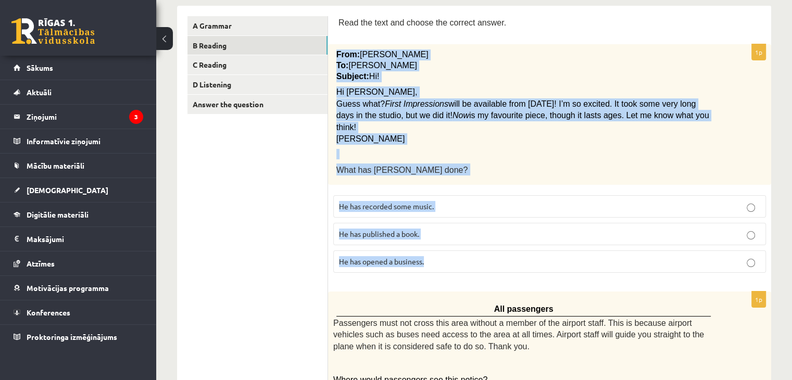
drag, startPoint x: 334, startPoint y: 52, endPoint x: 447, endPoint y: 259, distance: 236.1
click at [447, 259] on div "1p From: [PERSON_NAME] To: [PERSON_NAME] Subject: Hi! Hi [PERSON_NAME], Guess w…" at bounding box center [549, 162] width 443 height 236
click at [473, 201] on p "He has recorded some music." at bounding box center [549, 206] width 421 height 11
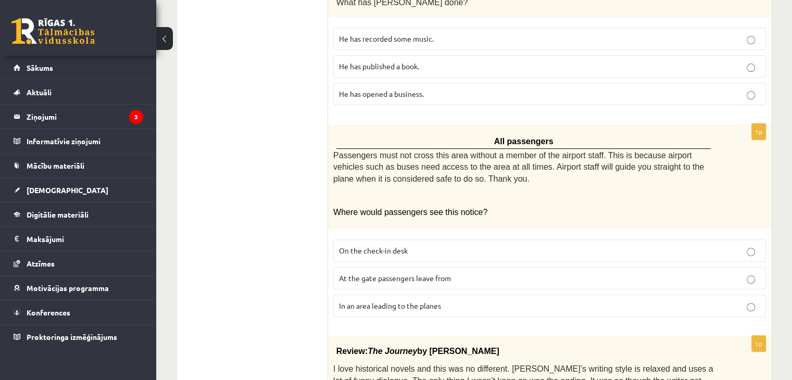
scroll to position [340, 0]
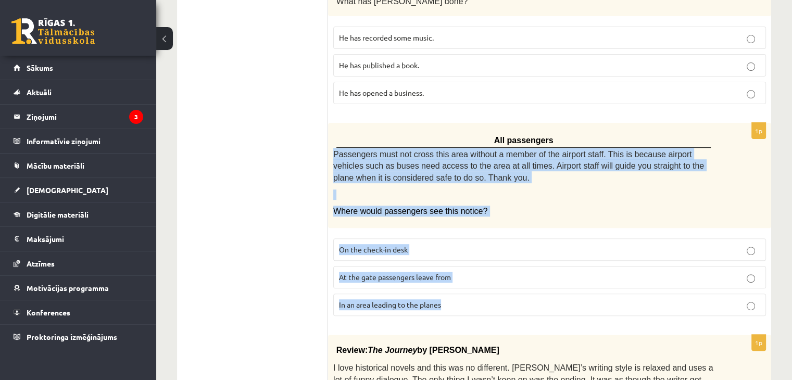
drag, startPoint x: 334, startPoint y: 136, endPoint x: 463, endPoint y: 300, distance: 208.4
click at [463, 300] on div "1p All passengers Passengers must not cross this area without a member of the a…" at bounding box center [549, 224] width 443 height 202
click at [421, 300] on span "In an area leading to the planes" at bounding box center [390, 304] width 102 height 9
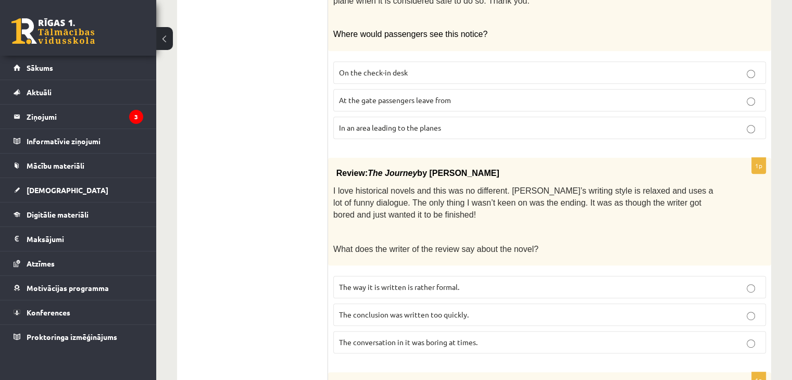
scroll to position [585, 0]
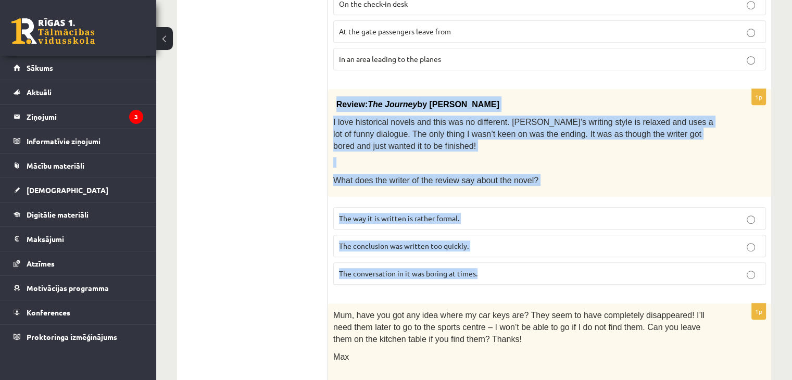
drag, startPoint x: 331, startPoint y: 95, endPoint x: 499, endPoint y: 265, distance: 239.3
click at [499, 265] on div "1p Review: The Journey by [PERSON_NAME] I love historical novels and this was n…" at bounding box center [549, 191] width 443 height 204
click at [446, 241] on span "The conclusion was written too quickly." at bounding box center [404, 245] width 130 height 9
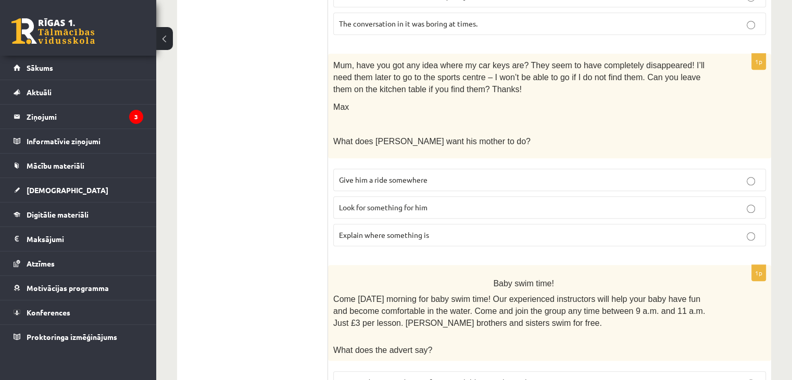
scroll to position [837, 0]
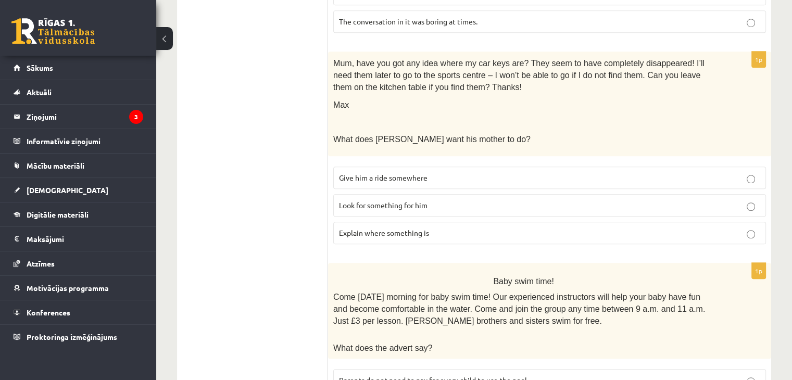
click at [377, 228] on span "Explain where something is" at bounding box center [384, 232] width 90 height 9
click at [444, 134] on div "Mum, have you got any idea where my car keys are? They seem to have completely …" at bounding box center [549, 104] width 443 height 105
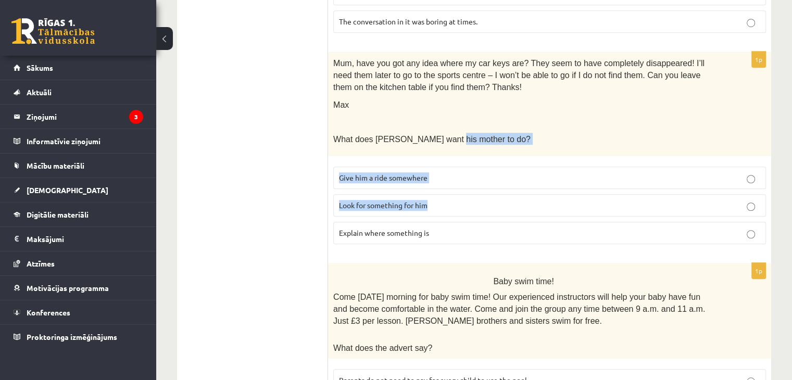
drag, startPoint x: 444, startPoint y: 134, endPoint x: 462, endPoint y: 171, distance: 41.5
click at [462, 171] on div "1p Mum, have you got any idea where my car keys are? They seem to have complete…" at bounding box center [549, 152] width 443 height 201
click at [462, 171] on fieldset "Give him a ride somewhere Look for something for him Explain where something is" at bounding box center [549, 204] width 433 height 86
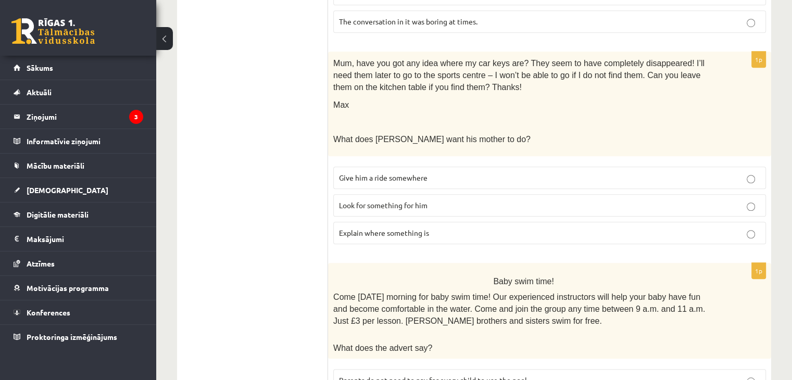
click at [458, 172] on p "Give him a ride somewhere" at bounding box center [549, 177] width 421 height 11
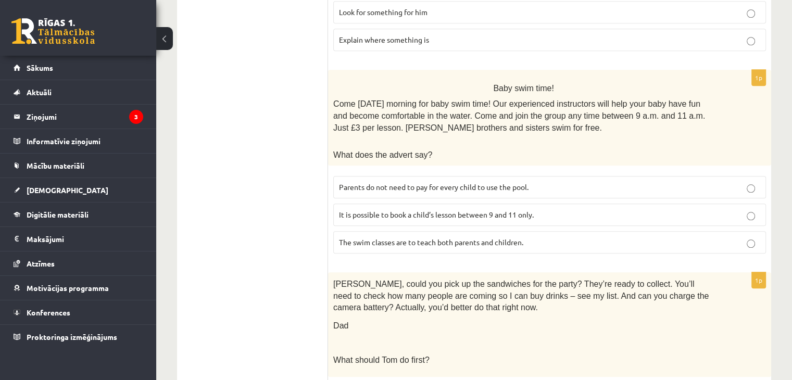
scroll to position [1031, 0]
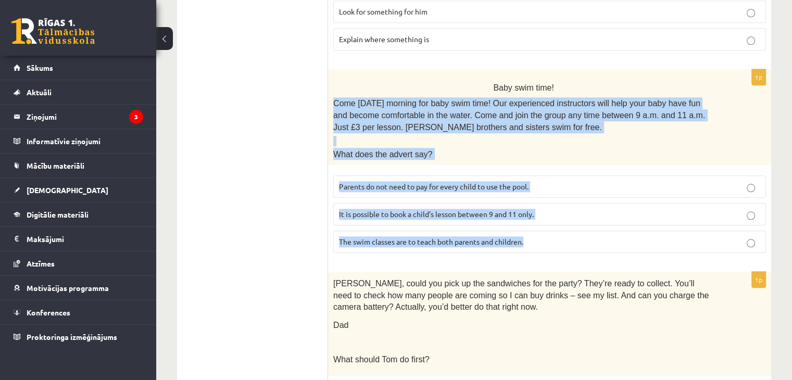
drag, startPoint x: 332, startPoint y: 78, endPoint x: 550, endPoint y: 220, distance: 260.4
click at [550, 220] on div "1p Baby swim time! Come [DATE] morning for baby swim time! Our experienced inst…" at bounding box center [549, 165] width 443 height 192
click at [605, 175] on label "Parents do not need to pay for every child to use the pool." at bounding box center [549, 186] width 433 height 22
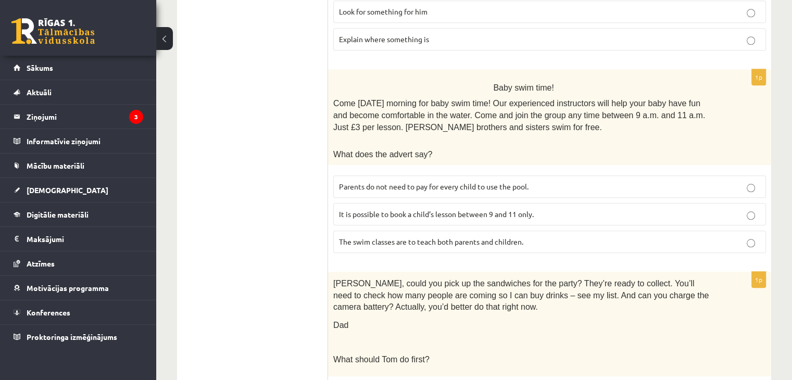
scroll to position [1133, 0]
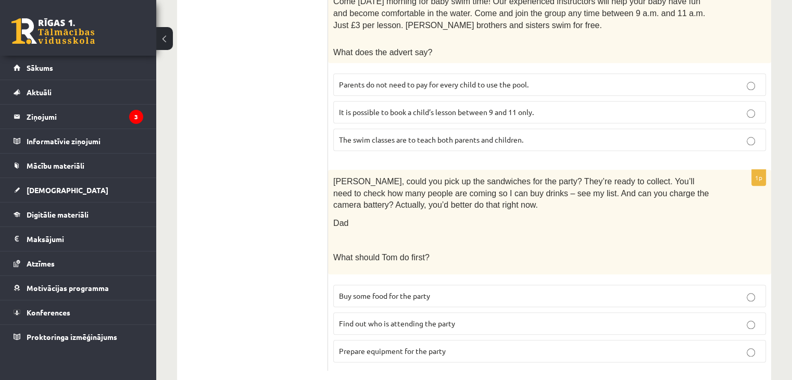
click at [446, 291] on p "Buy some food for the party" at bounding box center [549, 296] width 421 height 11
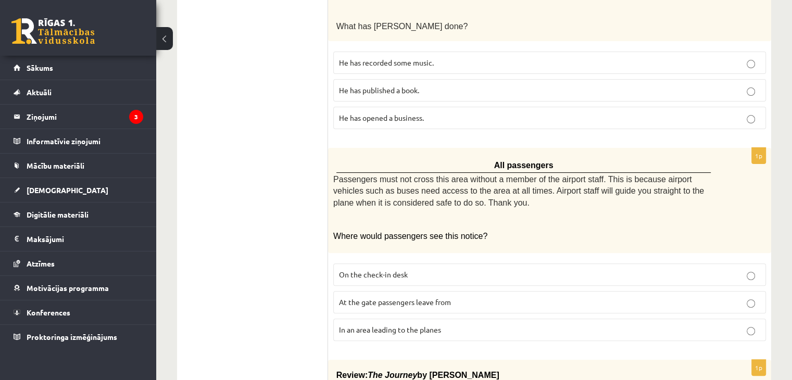
scroll to position [0, 0]
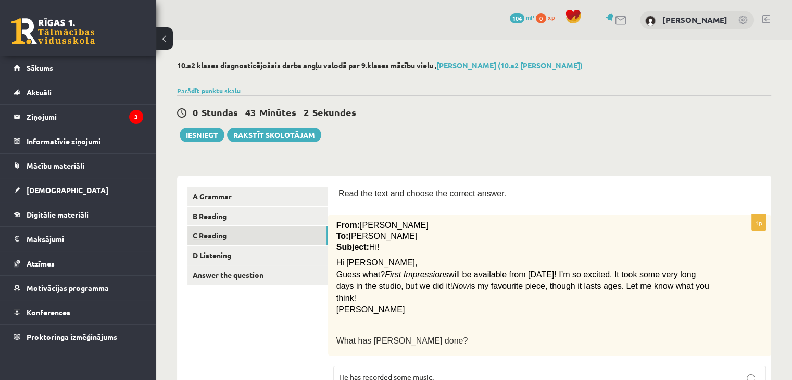
click at [231, 229] on link "C Reading" at bounding box center [257, 235] width 140 height 19
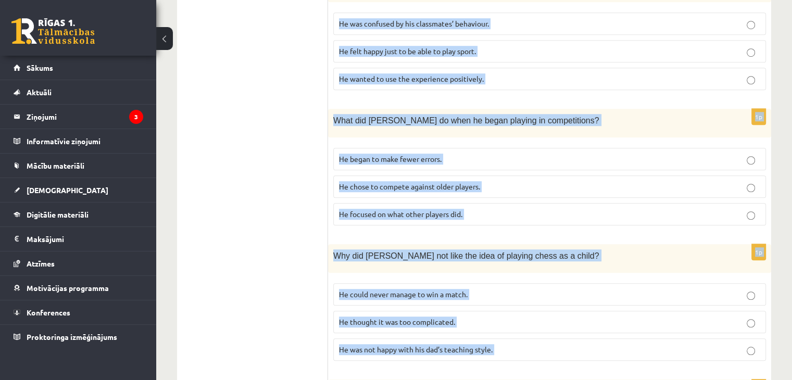
scroll to position [933, 0]
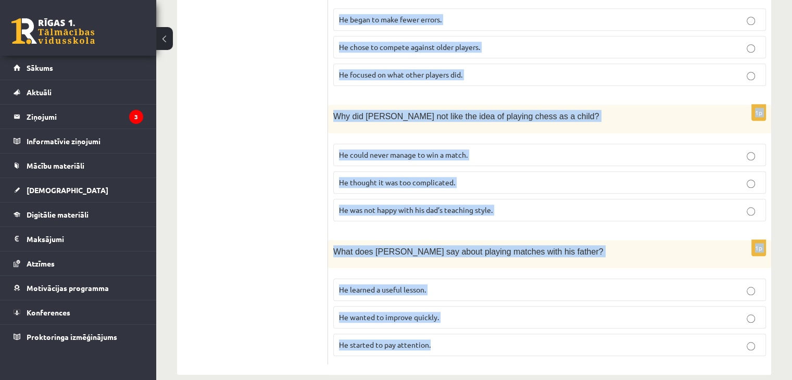
drag, startPoint x: 341, startPoint y: 222, endPoint x: 449, endPoint y: 331, distance: 153.9
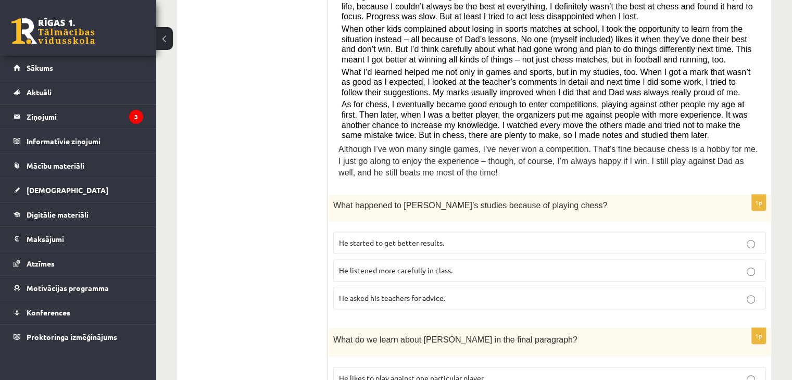
scroll to position [310, 0]
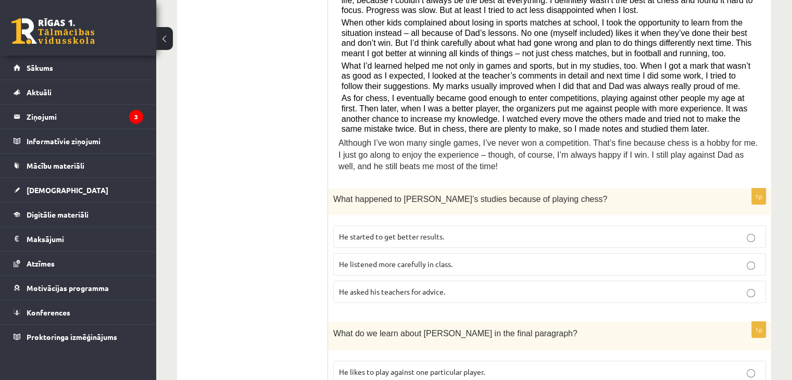
click at [374, 232] on span "He started to get better results." at bounding box center [391, 236] width 105 height 9
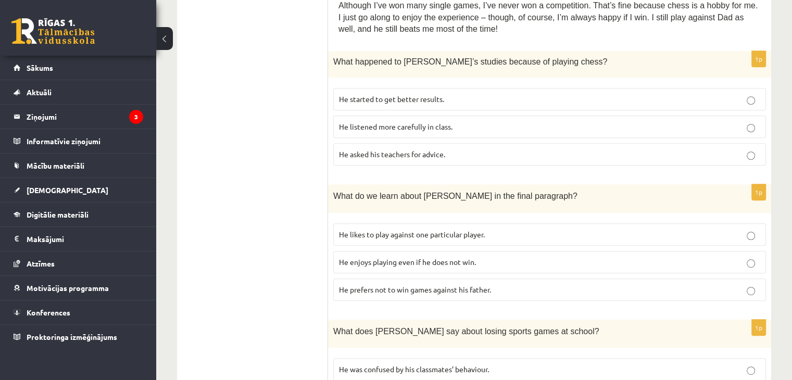
scroll to position [450, 0]
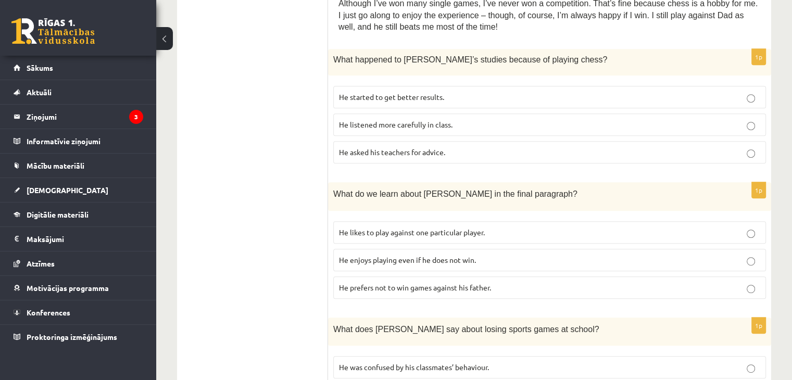
click at [417, 255] on p "He enjoys playing even if he does not win." at bounding box center [549, 260] width 421 height 11
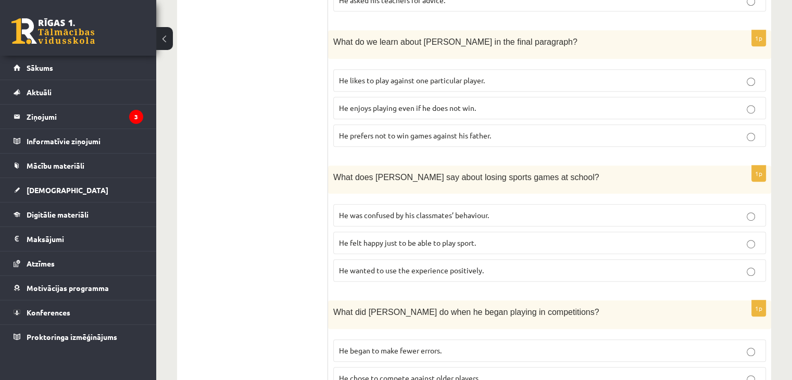
scroll to position [602, 0]
click at [398, 265] on p "He wanted to use the experience positively." at bounding box center [549, 270] width 421 height 11
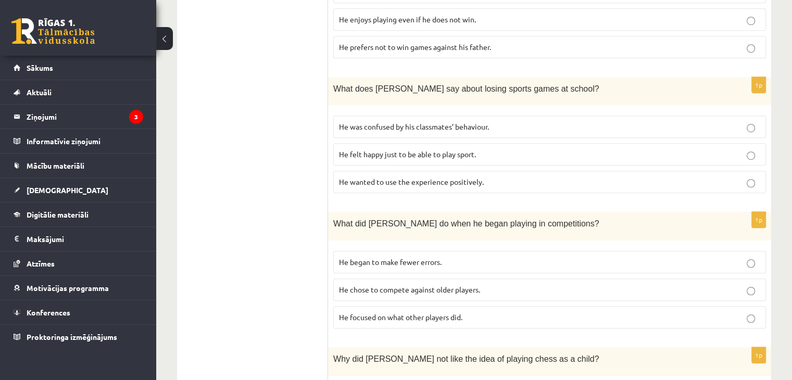
scroll to position [692, 0]
click at [399, 256] on span "He began to make fewer errors." at bounding box center [390, 260] width 103 height 9
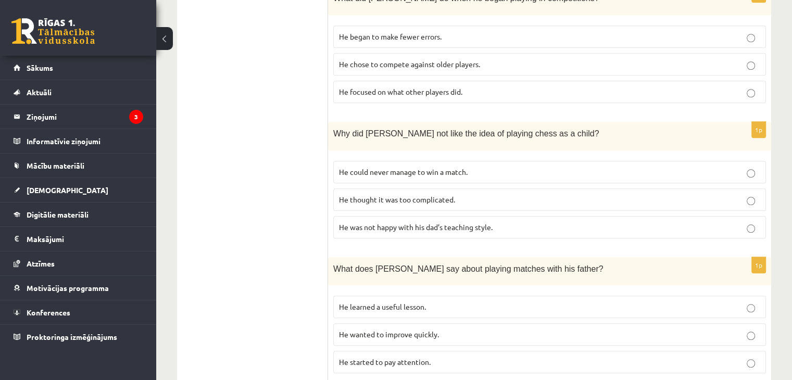
scroll to position [933, 0]
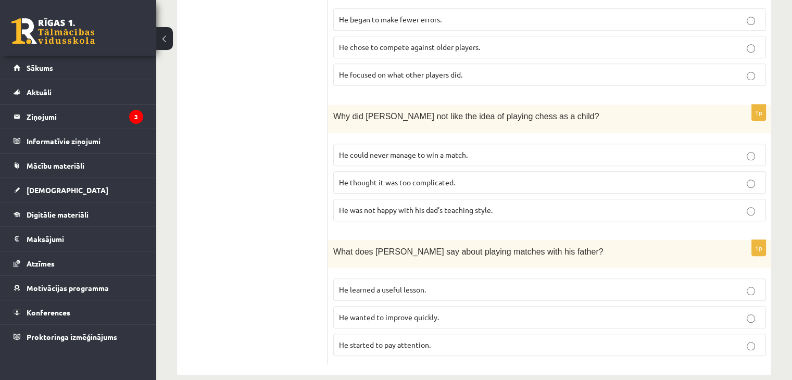
click at [433, 177] on p "He thought it was too complicated." at bounding box center [549, 182] width 421 height 11
click at [406, 285] on span "He learned a useful lesson." at bounding box center [382, 289] width 87 height 9
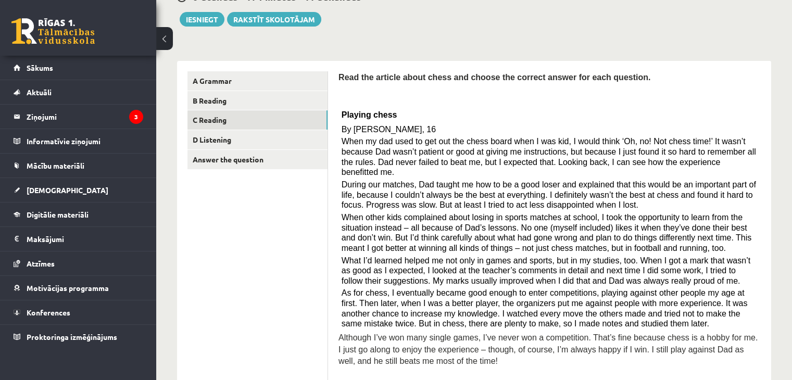
scroll to position [0, 0]
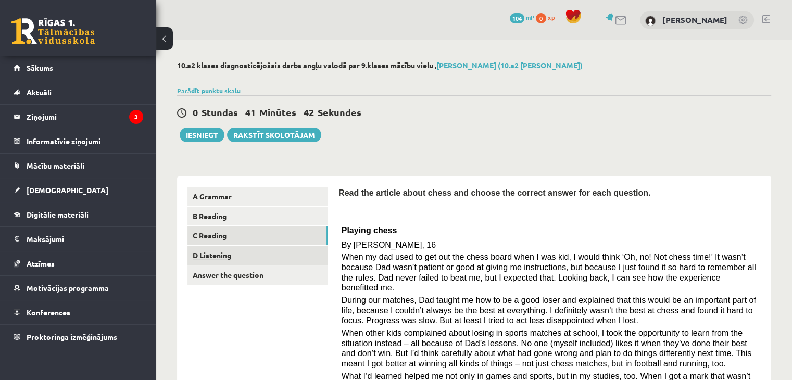
click at [212, 255] on link "D Listening" at bounding box center [257, 255] width 140 height 19
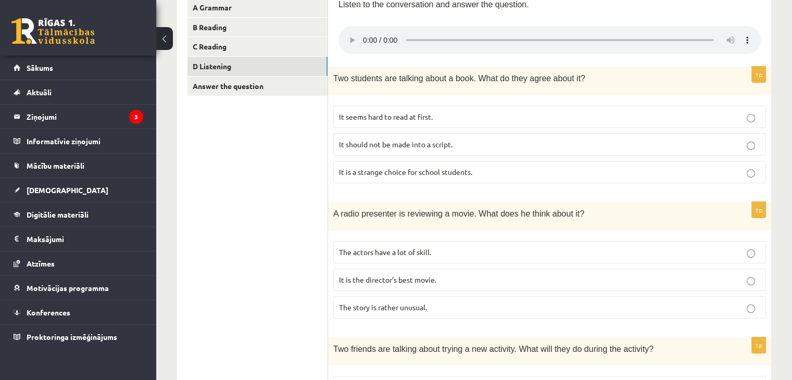
scroll to position [192, 0]
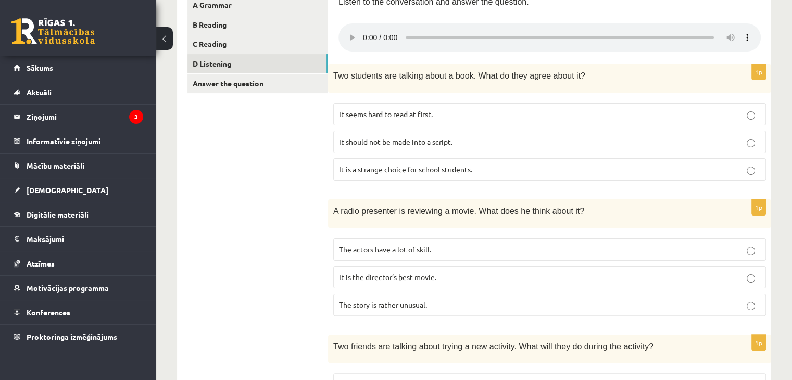
click at [355, 116] on span "It seems hard to read at first." at bounding box center [386, 113] width 94 height 9
click at [396, 268] on label "It is the director’s best movie." at bounding box center [549, 277] width 433 height 22
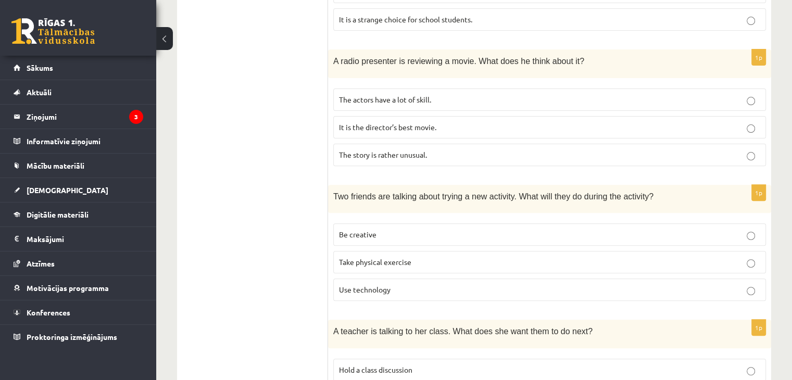
scroll to position [342, 0]
click at [407, 237] on p "Be creative" at bounding box center [549, 234] width 421 height 11
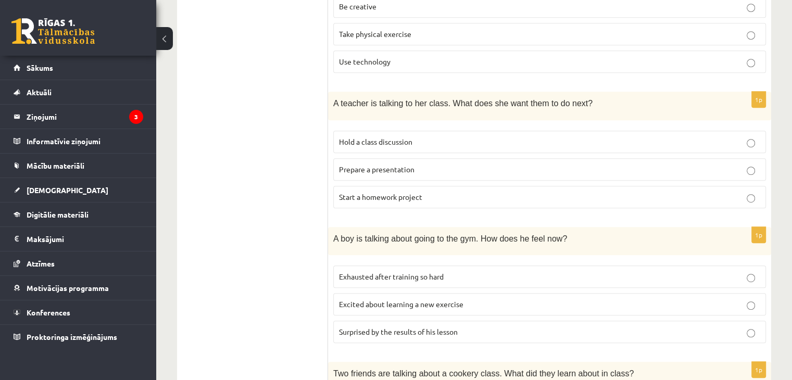
scroll to position [575, 0]
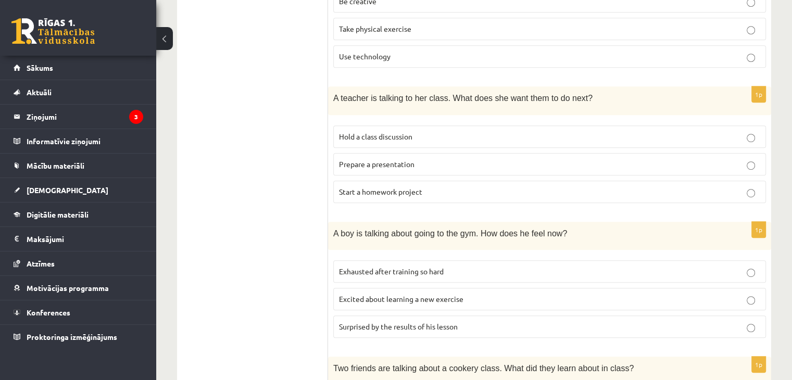
click at [415, 192] on span "Start a homework project" at bounding box center [380, 191] width 83 height 9
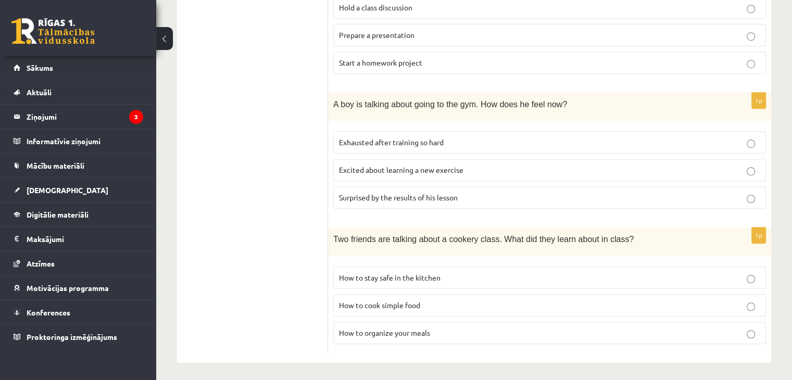
click at [415, 193] on span "Surprised by the results of his lesson" at bounding box center [398, 197] width 119 height 9
click at [406, 300] on span "How to cook simple food" at bounding box center [379, 304] width 81 height 9
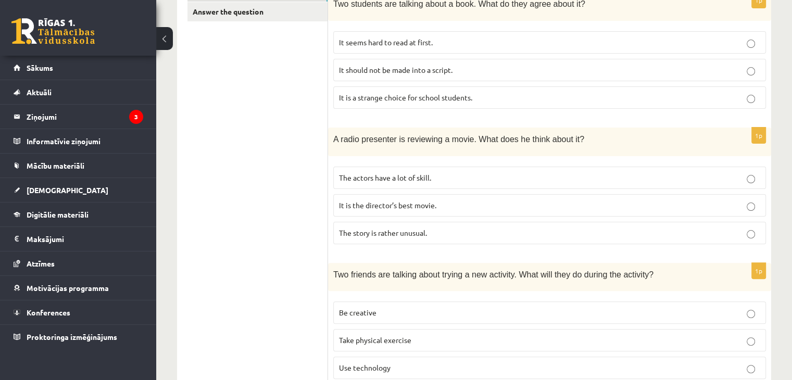
scroll to position [0, 0]
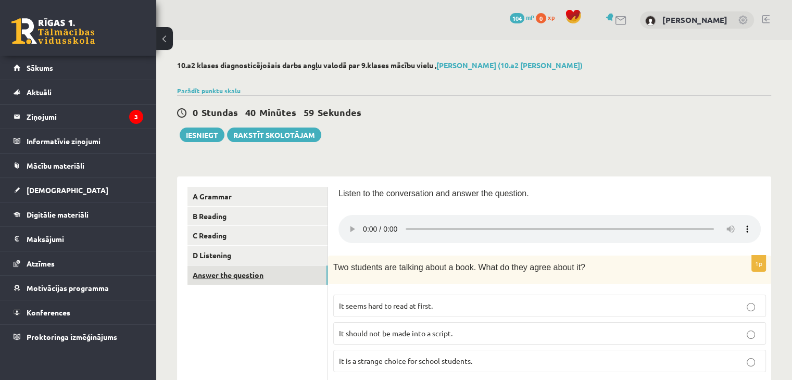
click at [248, 280] on link "Answer the question" at bounding box center [257, 275] width 140 height 19
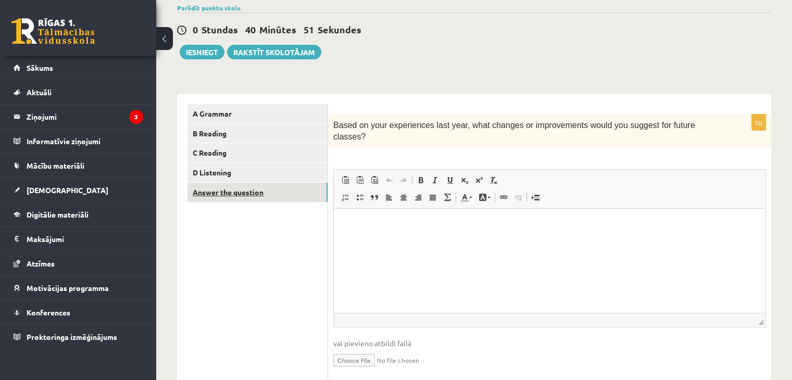
scroll to position [81, 0]
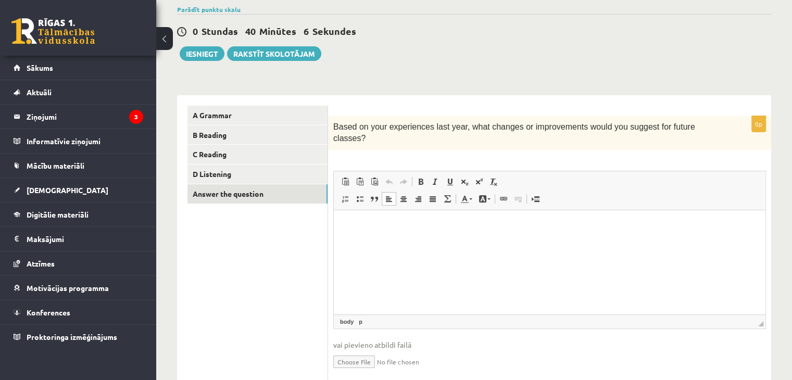
click at [377, 228] on p "Визуальный текстовый редактор, wiswyg-editor-user-answer-47024914979800" at bounding box center [549, 225] width 411 height 11
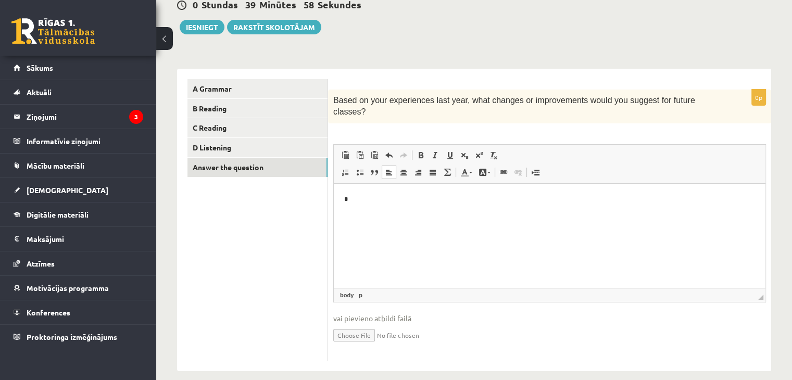
click at [275, 273] on ul "A Grammar B Reading C Reading D Listening Answer the question" at bounding box center [257, 220] width 141 height 282
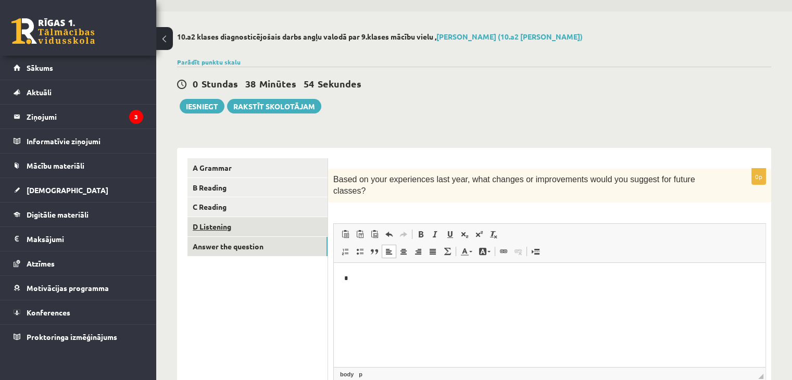
scroll to position [25, 0]
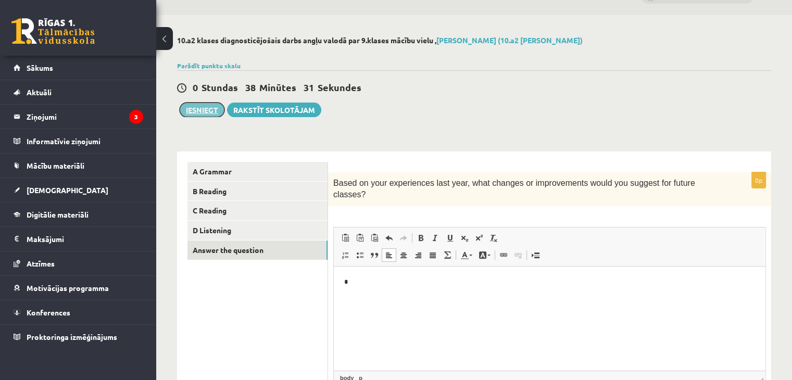
click at [199, 110] on button "Iesniegt" at bounding box center [202, 110] width 45 height 15
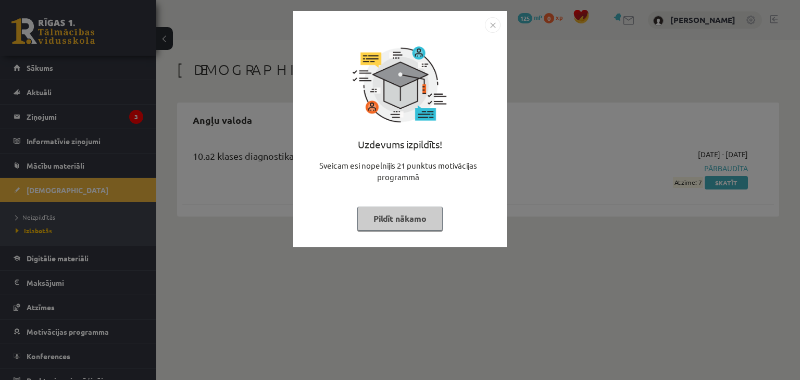
click at [488, 31] on img "Close" at bounding box center [493, 25] width 16 height 16
